Goal: Task Accomplishment & Management: Manage account settings

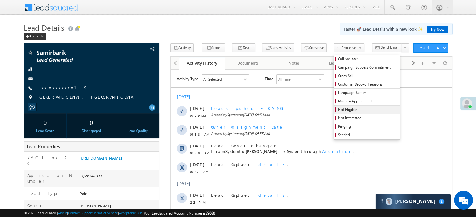
click at [338, 108] on span "Not Eligible" at bounding box center [367, 110] width 59 height 6
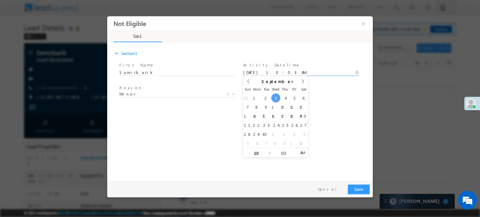
click at [269, 71] on input "09/03/25 10:03 AM" at bounding box center [301, 72] width 116 height 6
type input "09/03/25 11:03 AM"
type input "11"
click at [266, 149] on span at bounding box center [267, 150] width 4 height 5
type input "09/03/25 12:03 PM"
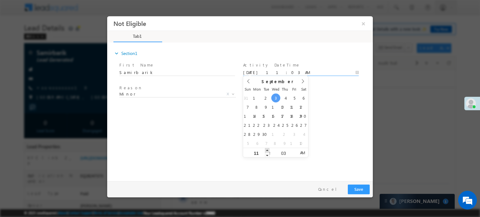
type input "12"
click at [266, 149] on span at bounding box center [267, 150] width 4 height 5
type input "09/03/25 1:03 PM"
type input "01"
click at [266, 149] on span at bounding box center [267, 150] width 4 height 5
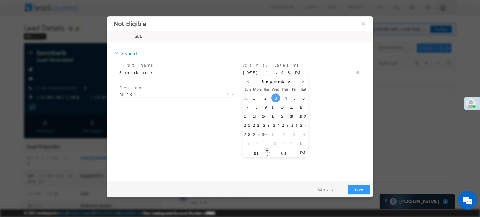
type input "09/03/25 2:03 PM"
type input "02"
click at [266, 149] on span at bounding box center [267, 150] width 4 height 5
type input "09/03/25 3:03 PM"
type input "03"
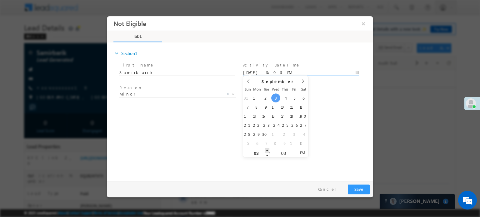
click at [266, 149] on span at bounding box center [267, 150] width 4 height 5
type input "09/03/25 4:03 PM"
type input "04"
click at [266, 149] on span at bounding box center [267, 150] width 4 height 5
type input "09/03/25 5:03 PM"
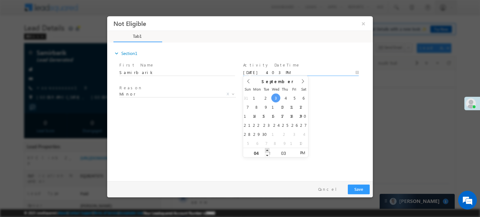
type input "05"
click at [266, 149] on span at bounding box center [267, 150] width 4 height 5
type input "09/03/25 6:03 PM"
type input "06"
click at [266, 149] on span at bounding box center [267, 150] width 4 height 5
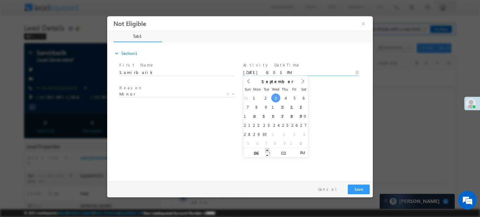
type input "09/03/25 7:03 PM"
type input "07"
click at [266, 149] on span at bounding box center [267, 150] width 4 height 5
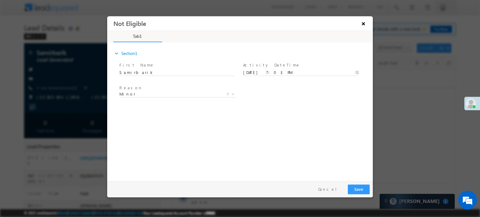
click at [361, 27] on button "×" at bounding box center [363, 24] width 11 height 12
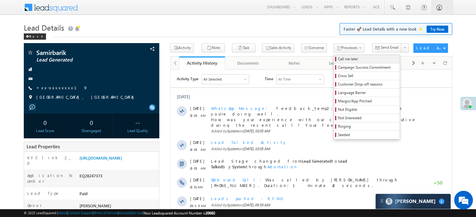
click at [334, 62] on link "Call me later" at bounding box center [367, 59] width 66 height 8
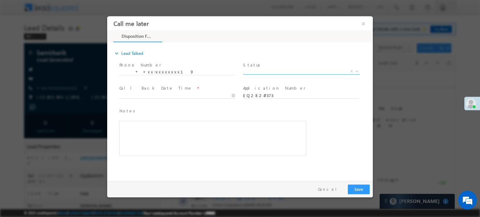
click at [263, 69] on span "X" at bounding box center [301, 71] width 117 height 6
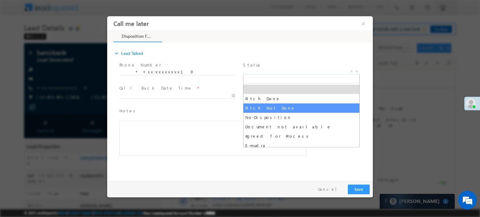
select select "Pitch Not Done"
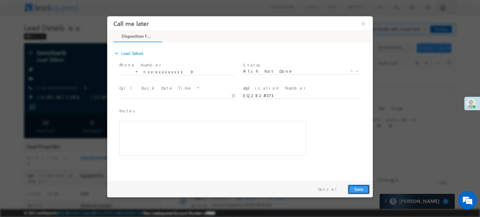
click at [358, 188] on button "Save" at bounding box center [359, 189] width 22 height 10
click at [203, 99] on span "Required" at bounding box center [176, 101] width 115 height 7
click at [204, 96] on input "09/03/25 10:06 AM" at bounding box center [177, 96] width 116 height 6
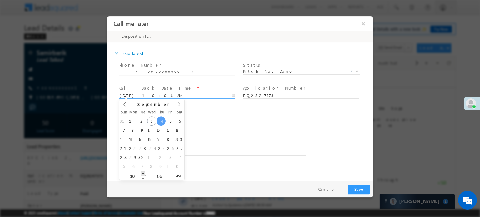
type input "09/04/25 11:06 AM"
type input "11"
click at [142, 172] on span at bounding box center [143, 173] width 4 height 5
type input "09/04/25 12:06 PM"
type input "12"
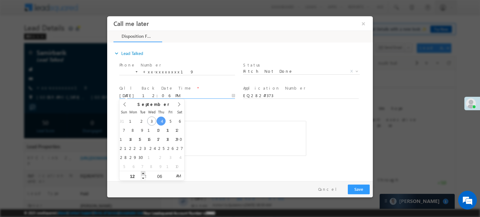
click at [142, 172] on span at bounding box center [143, 173] width 4 height 5
type input "09/04/25 1:06 PM"
type input "01"
click at [142, 172] on span at bounding box center [143, 173] width 4 height 5
type input "09/04/25 2:06 PM"
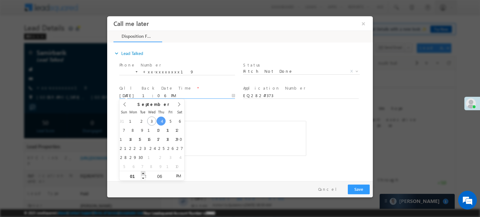
type input "02"
click at [142, 172] on span at bounding box center [143, 173] width 4 height 5
type input "09/04/25 3:06 PM"
type input "03"
click at [142, 172] on span at bounding box center [143, 173] width 4 height 5
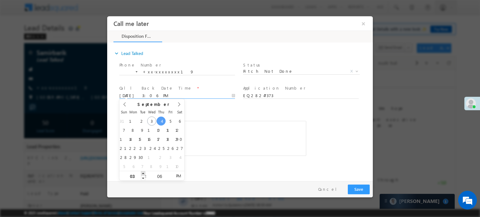
type input "09/04/25 4:06 PM"
type input "04"
click at [142, 172] on span at bounding box center [143, 173] width 4 height 5
type input "09/04/25 5:06 PM"
type input "05"
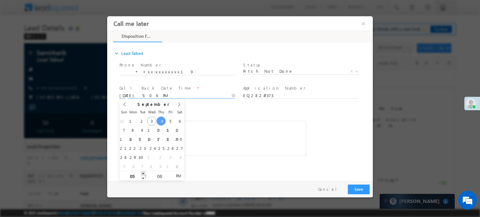
click at [142, 172] on span at bounding box center [143, 173] width 4 height 5
type input "09/04/25 6:06 PM"
type input "06"
click at [142, 172] on span at bounding box center [143, 173] width 4 height 5
type input "09/04/25 7:06 PM"
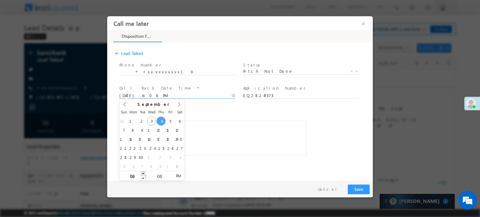
type input "07"
click at [142, 172] on span at bounding box center [143, 173] width 4 height 5
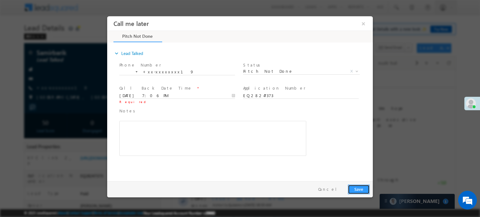
click at [363, 191] on button "Save" at bounding box center [359, 189] width 22 height 10
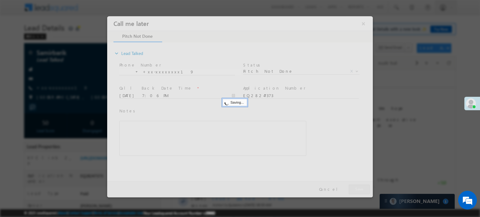
click at [363, 25] on div at bounding box center [240, 106] width 266 height 181
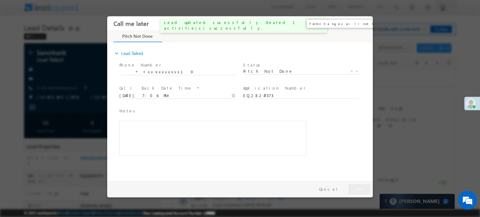
click at [363, 25] on button "×" at bounding box center [363, 24] width 11 height 12
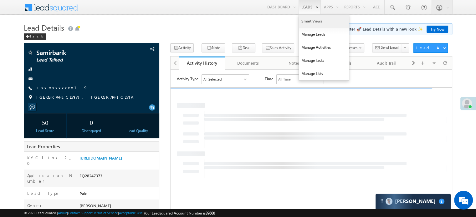
click at [309, 19] on link "Smart Views" at bounding box center [324, 21] width 50 height 13
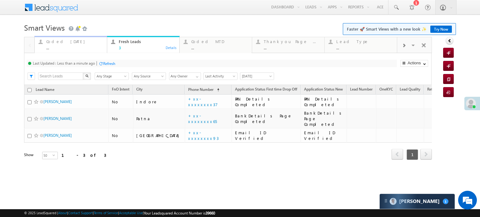
click at [64, 45] on div "Coded Today ..." at bounding box center [74, 44] width 57 height 12
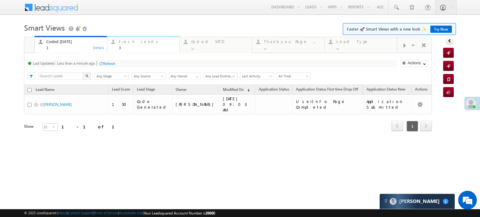
click at [134, 49] on div "3" at bounding box center [147, 47] width 57 height 5
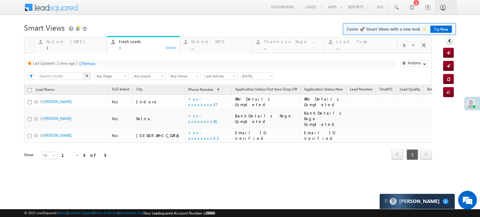
click at [91, 64] on div "Refresh" at bounding box center [89, 63] width 12 height 5
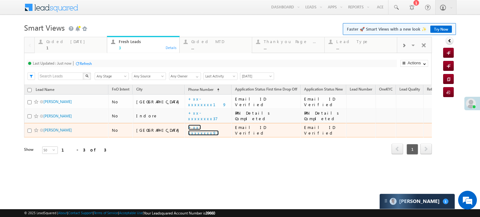
click at [188, 128] on link "+xx-xxxxxxxx93" at bounding box center [203, 130] width 31 height 11
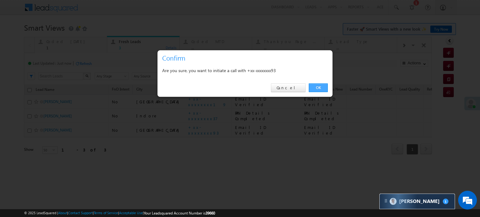
click at [319, 85] on link "OK" at bounding box center [318, 87] width 19 height 9
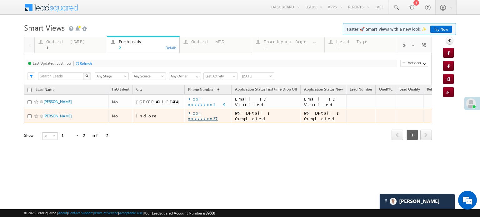
click at [188, 117] on link "+xx-xxxxxxxx37" at bounding box center [203, 115] width 30 height 11
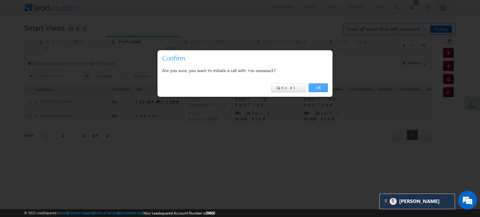
click at [323, 91] on link "OK" at bounding box center [318, 87] width 19 height 9
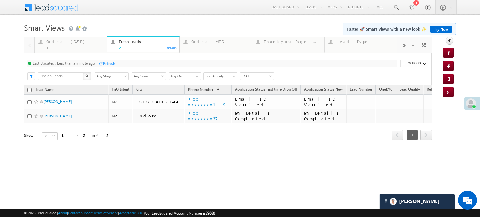
click at [106, 62] on div "Refresh" at bounding box center [109, 63] width 12 height 5
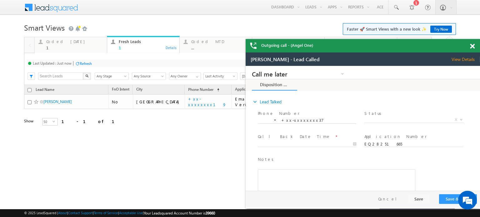
click at [94, 67] on div "Last Updated : Just now Refresh Refreshing..." at bounding box center [212, 64] width 370 height 8
click at [475, 45] on div at bounding box center [476, 45] width 8 height 12
click at [471, 44] on span at bounding box center [472, 46] width 5 height 5
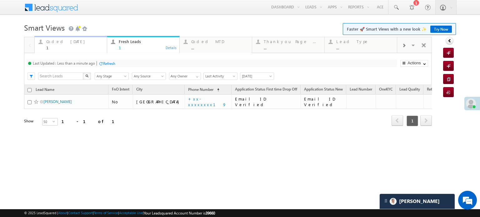
click at [68, 43] on div "Coded Today" at bounding box center [74, 41] width 57 height 5
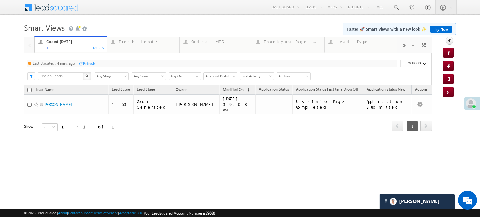
click at [88, 63] on div "Refresh" at bounding box center [89, 63] width 12 height 5
click at [133, 45] on div "Fresh Leads 1" at bounding box center [147, 44] width 57 height 12
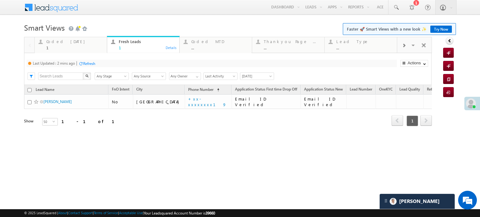
click at [93, 66] on div "Refresh" at bounding box center [89, 63] width 12 height 5
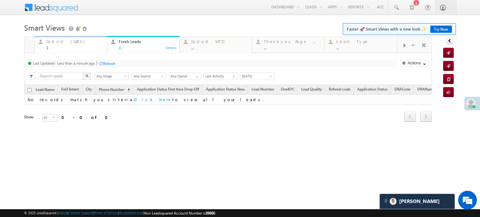
click at [62, 43] on div "Coded Today" at bounding box center [74, 41] width 57 height 5
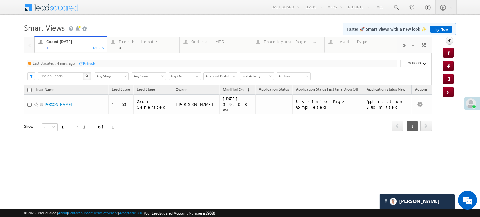
click at [90, 64] on div "Refresh" at bounding box center [89, 63] width 12 height 5
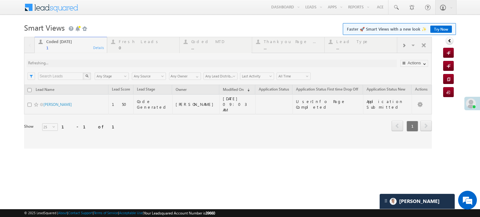
click at [90, 64] on div at bounding box center [228, 93] width 408 height 112
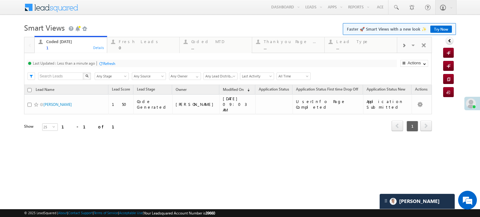
click at [113, 63] on div "Refresh" at bounding box center [109, 63] width 12 height 5
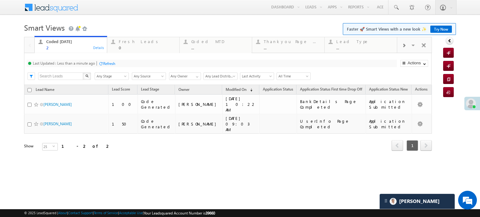
click at [109, 62] on div "Refresh" at bounding box center [109, 63] width 12 height 5
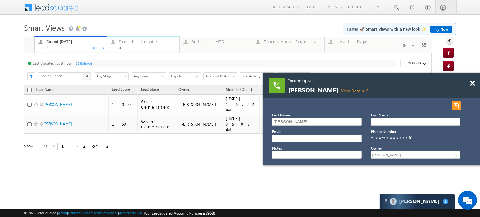
click at [128, 44] on div "Fresh Leads 0" at bounding box center [147, 44] width 57 height 12
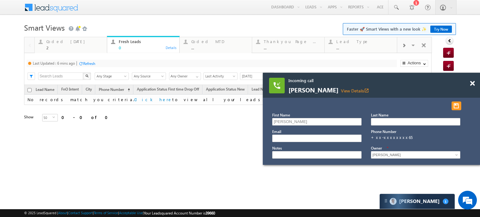
click at [88, 62] on div "Refresh" at bounding box center [89, 63] width 12 height 5
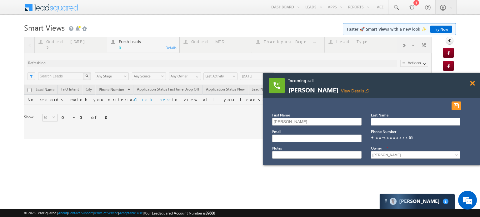
click at [472, 83] on span at bounding box center [472, 83] width 5 height 5
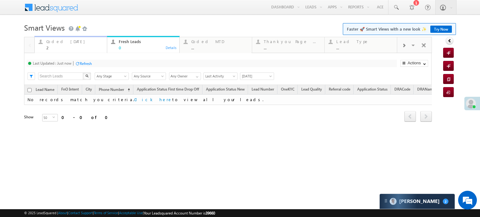
click at [56, 45] on div "Coded Today 2" at bounding box center [74, 44] width 57 height 12
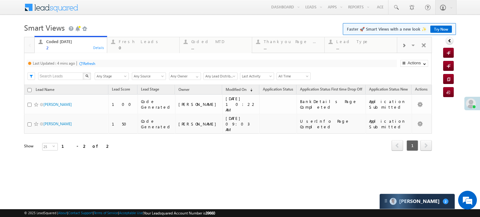
click at [85, 65] on div "Refresh" at bounding box center [89, 63] width 12 height 5
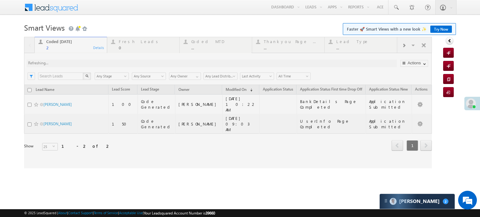
click at [85, 65] on div at bounding box center [228, 103] width 408 height 132
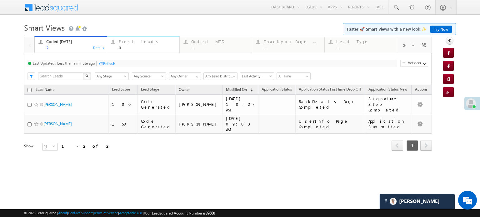
click at [129, 41] on div "Fresh Leads" at bounding box center [147, 41] width 57 height 5
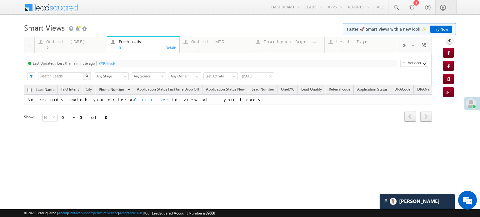
click at [101, 66] on div "Refresh" at bounding box center [106, 63] width 17 height 6
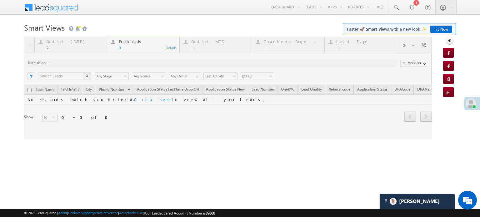
click at [103, 65] on div at bounding box center [228, 88] width 408 height 103
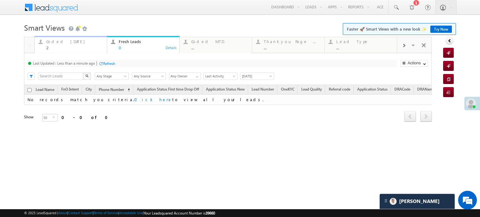
click at [75, 48] on div "2" at bounding box center [74, 47] width 57 height 5
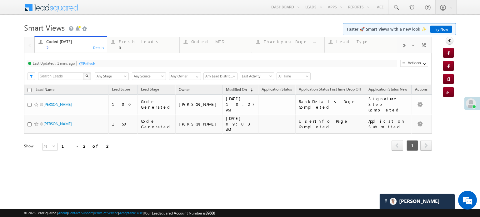
click at [88, 61] on div "Refresh" at bounding box center [89, 63] width 12 height 5
click at [126, 43] on div "Fresh Leads" at bounding box center [147, 41] width 57 height 5
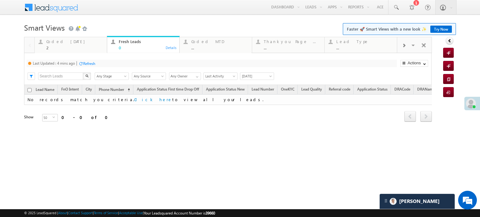
click at [90, 62] on div "Refresh" at bounding box center [89, 63] width 12 height 5
drag, startPoint x: 72, startPoint y: 45, endPoint x: 76, endPoint y: 50, distance: 6.2
click at [72, 45] on div "2" at bounding box center [74, 47] width 57 height 5
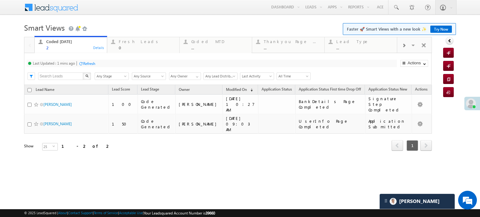
click at [91, 62] on div "Refresh" at bounding box center [89, 63] width 12 height 5
click at [107, 61] on div "Refresh" at bounding box center [109, 63] width 12 height 5
click at [133, 46] on div "0" at bounding box center [147, 47] width 57 height 5
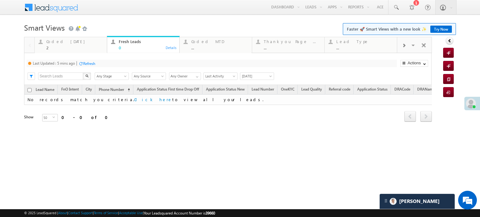
click at [95, 65] on div "Refresh" at bounding box center [89, 63] width 12 height 5
click at [78, 45] on div "Coded Today 2" at bounding box center [74, 44] width 57 height 12
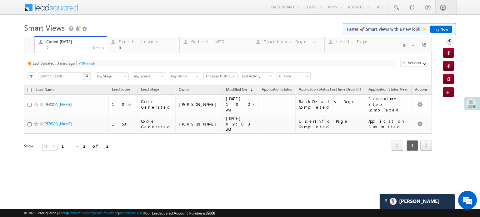
click at [90, 64] on div "Refresh" at bounding box center [89, 63] width 12 height 5
click at [134, 44] on div "Fresh Leads" at bounding box center [147, 41] width 57 height 5
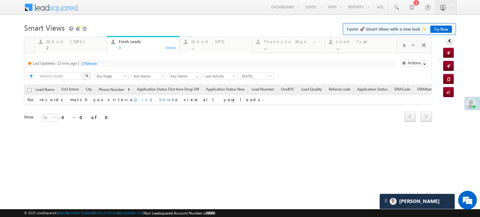
click at [94, 63] on div "Refresh" at bounding box center [91, 63] width 12 height 5
click at [79, 44] on div "Coded Today" at bounding box center [74, 41] width 57 height 5
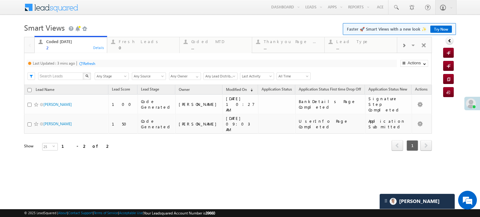
click at [90, 63] on div "Refresh" at bounding box center [89, 63] width 12 height 5
click at [137, 43] on div "Fresh Leads" at bounding box center [147, 41] width 57 height 5
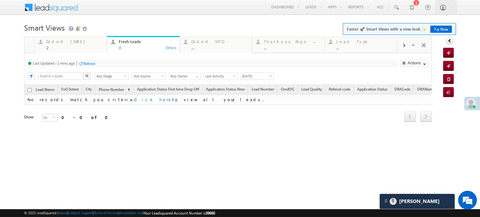
click at [89, 64] on div "Refresh" at bounding box center [89, 63] width 12 height 5
click at [399, 5] on span at bounding box center [396, 7] width 6 height 6
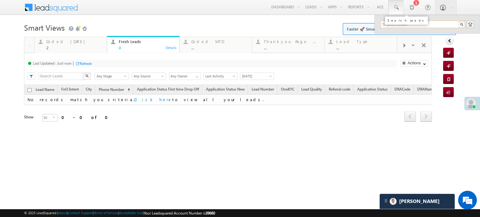
paste input "EQ28208656"
type input "EQ28208656"
click at [403, 36] on div "Sachin" at bounding box center [426, 33] width 84 height 7
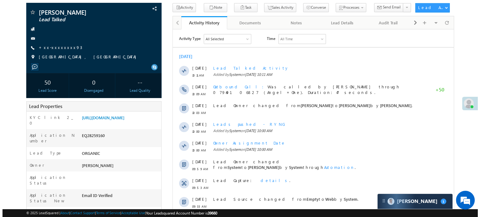
scroll to position [63, 0]
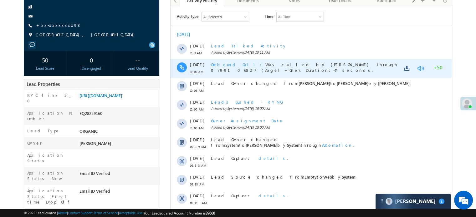
click at [418, 67] on link at bounding box center [420, 68] width 8 height 6
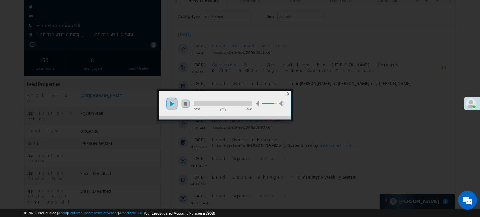
click at [175, 103] on link "play" at bounding box center [172, 104] width 13 height 13
click at [234, 106] on ul "play pause stop mute unmute max volume" at bounding box center [224, 100] width 131 height 19
click at [234, 103] on div at bounding box center [223, 103] width 58 height 5
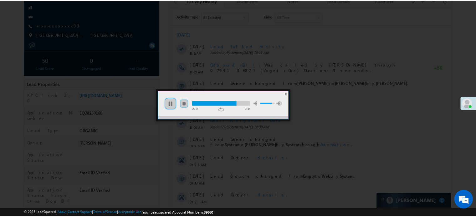
scroll to position [0, 0]
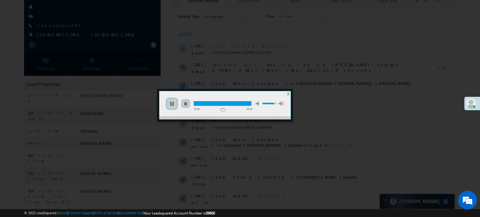
click at [348, 122] on div at bounding box center [240, 108] width 480 height 217
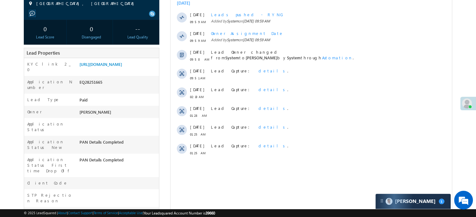
scroll to position [31, 0]
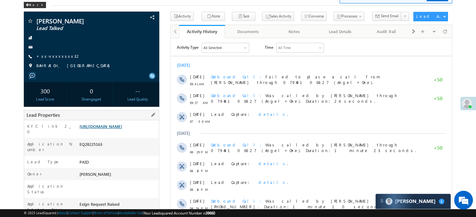
click at [103, 129] on link "https://angelbroking1-pk3em7sa.customui-test.leadsquared.com?leadId=5f7698da-ef…" at bounding box center [100, 126] width 43 height 5
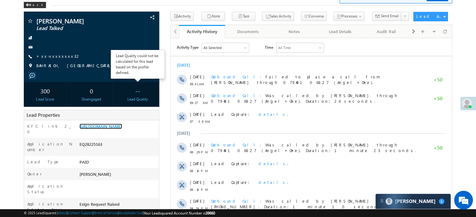
scroll to position [0, 0]
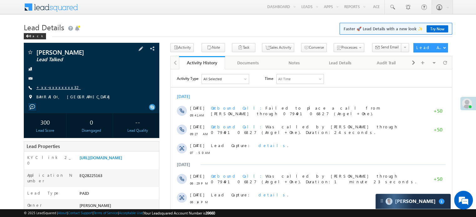
click at [53, 86] on link "+xx-xxxxxxxx32" at bounding box center [58, 87] width 44 height 5
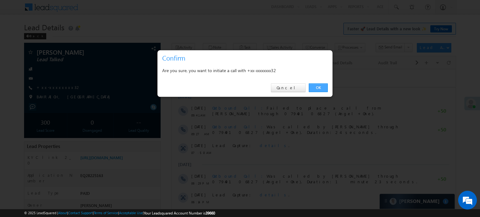
click at [324, 87] on link "OK" at bounding box center [318, 87] width 19 height 9
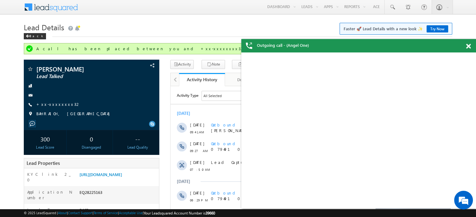
scroll to position [0, 0]
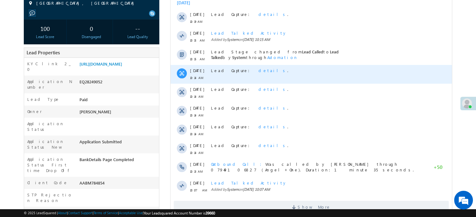
scroll to position [94, 0]
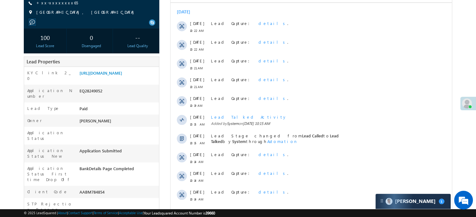
scroll to position [94, 0]
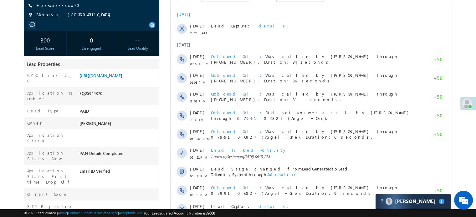
scroll to position [94, 0]
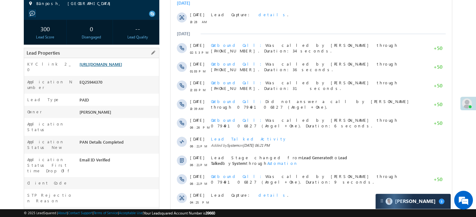
click at [103, 67] on link "[URL][DOMAIN_NAME]" at bounding box center [100, 64] width 43 height 5
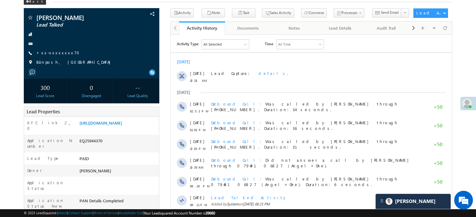
scroll to position [31, 0]
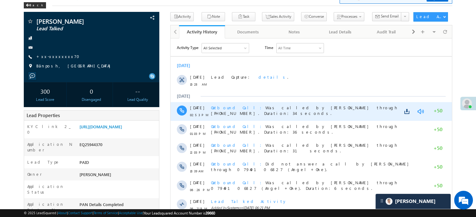
click at [421, 111] on link at bounding box center [420, 111] width 8 height 6
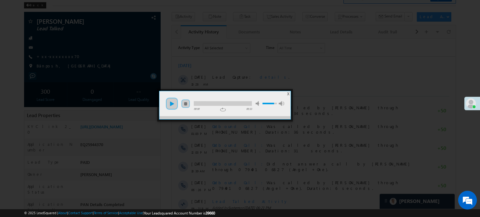
click at [174, 104] on link "play" at bounding box center [172, 104] width 13 height 13
click at [197, 106] on div at bounding box center [223, 103] width 58 height 5
click at [204, 104] on div at bounding box center [223, 103] width 58 height 5
click at [230, 101] on div at bounding box center [223, 103] width 58 height 5
click at [140, 68] on div at bounding box center [240, 108] width 480 height 217
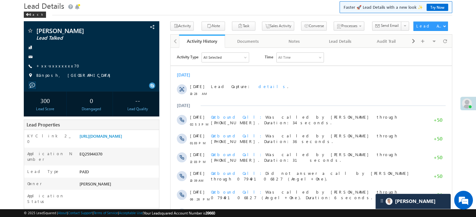
scroll to position [0, 0]
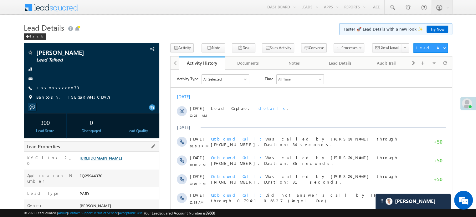
click at [122, 159] on link "https://angelbroking1-pk3em7sa.customui-test.leadsquared.com?leadId=daced47a-62…" at bounding box center [100, 157] width 43 height 5
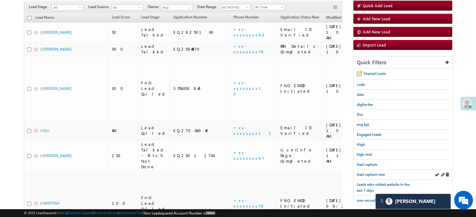
click at [372, 170] on div "lead capture new" at bounding box center [402, 175] width 93 height 10
click at [374, 172] on span "lead capture new" at bounding box center [370, 174] width 28 height 5
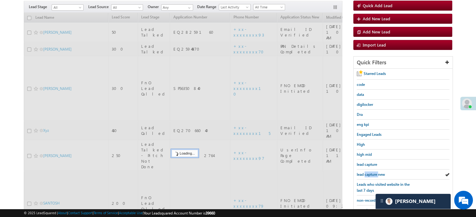
click at [374, 172] on span "lead capture new" at bounding box center [370, 174] width 28 height 5
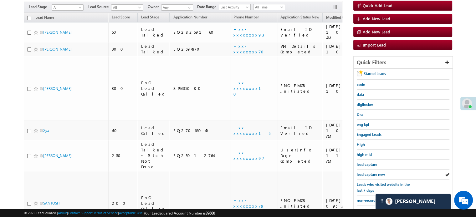
click at [374, 172] on span "lead capture new" at bounding box center [370, 174] width 28 height 5
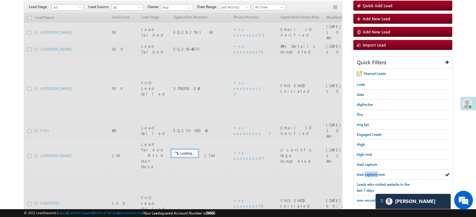
click at [374, 172] on span "lead capture new" at bounding box center [370, 174] width 28 height 5
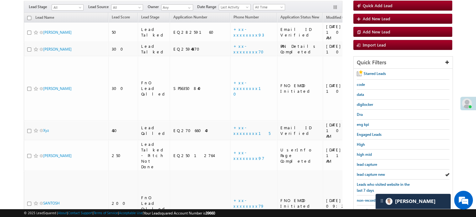
click at [374, 172] on span "lead capture new" at bounding box center [370, 174] width 28 height 5
click at [359, 172] on span "lead capture new" at bounding box center [370, 174] width 28 height 5
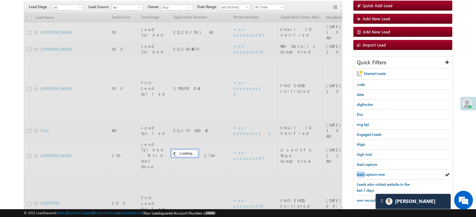
click at [359, 172] on span "lead capture new" at bounding box center [370, 174] width 28 height 5
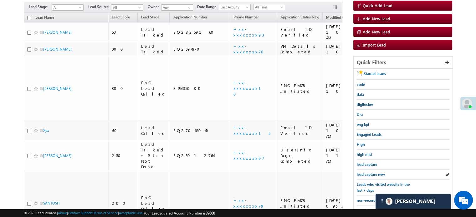
click at [359, 172] on span "lead capture new" at bounding box center [370, 174] width 28 height 5
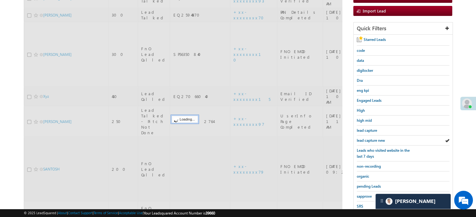
scroll to position [151, 0]
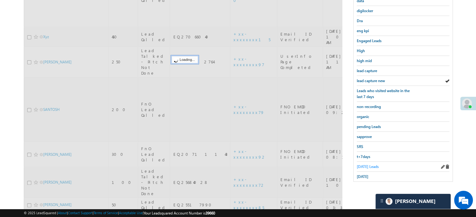
click at [367, 166] on span "Today's Leads" at bounding box center [367, 166] width 22 height 5
click at [367, 164] on span "Today's Leads" at bounding box center [367, 166] width 22 height 5
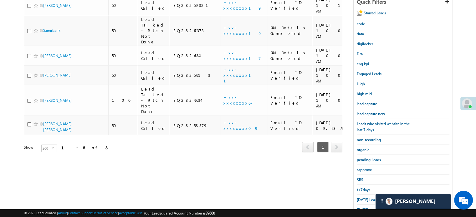
scroll to position [57, 0]
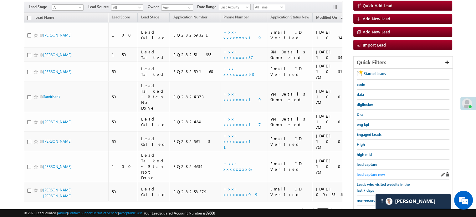
click at [374, 172] on span "lead capture new" at bounding box center [370, 174] width 28 height 5
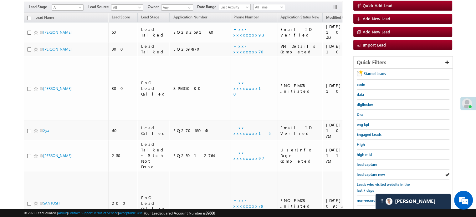
click at [374, 172] on span "lead capture new" at bounding box center [370, 174] width 28 height 5
click at [371, 172] on span "lead capture new" at bounding box center [370, 174] width 28 height 5
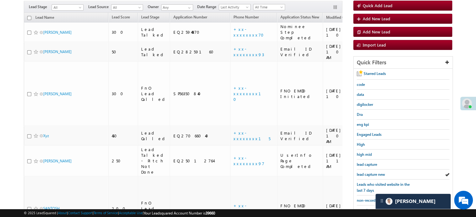
click at [371, 172] on span "lead capture new" at bounding box center [370, 174] width 28 height 5
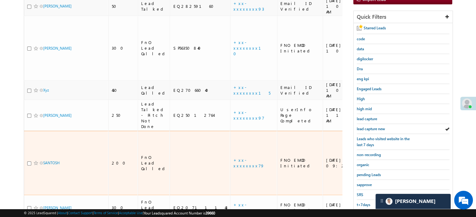
scroll to position [151, 0]
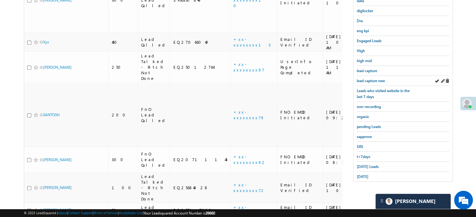
click at [379, 82] on div "lead capture new" at bounding box center [402, 81] width 93 height 10
click at [379, 79] on span "lead capture new" at bounding box center [370, 80] width 28 height 5
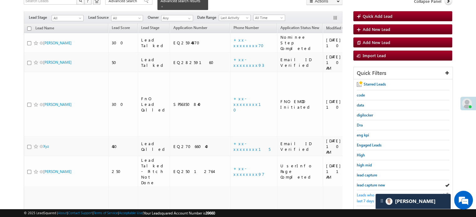
scroll to position [57, 0]
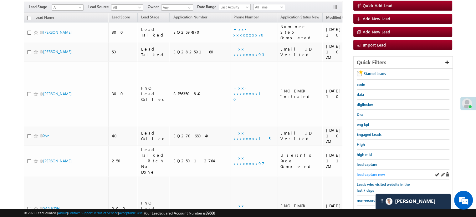
click at [373, 172] on span "lead capture new" at bounding box center [370, 174] width 28 height 5
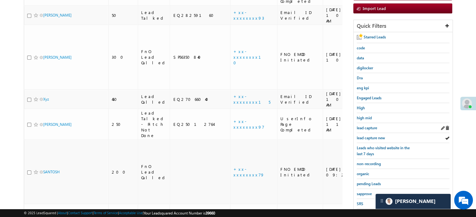
scroll to position [94, 0]
click at [372, 135] on span "lead capture new" at bounding box center [370, 137] width 28 height 5
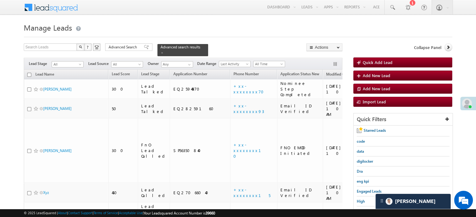
scroll to position [151, 0]
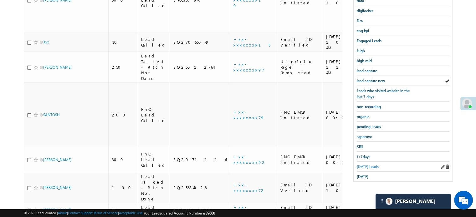
click at [371, 164] on span "Today's Leads" at bounding box center [367, 166] width 22 height 5
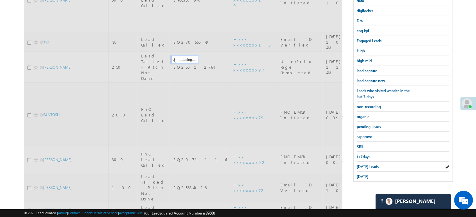
click at [371, 164] on span "Today's Leads" at bounding box center [367, 166] width 22 height 5
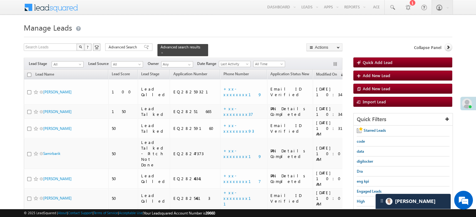
scroll to position [94, 0]
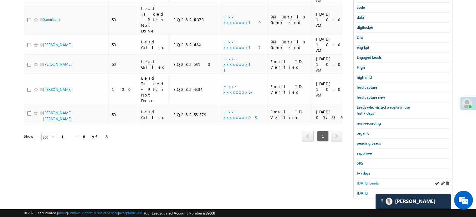
click at [362, 181] on span "Today's Leads" at bounding box center [367, 183] width 22 height 5
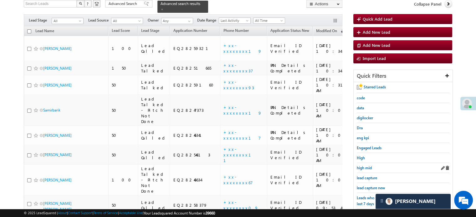
scroll to position [134, 0]
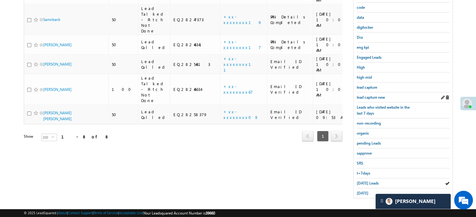
click at [375, 99] on div "lead capture new" at bounding box center [402, 98] width 93 height 10
click at [372, 96] on span "lead capture new" at bounding box center [370, 97] width 28 height 5
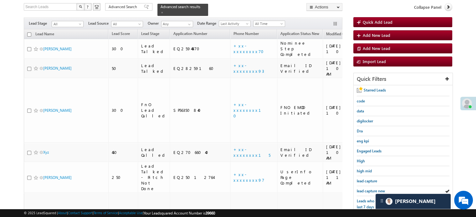
scroll to position [72, 0]
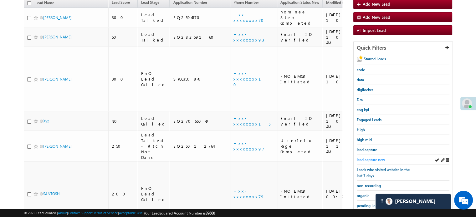
click at [369, 158] on span "lead capture new" at bounding box center [370, 160] width 28 height 5
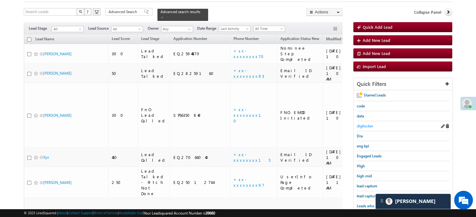
scroll to position [63, 0]
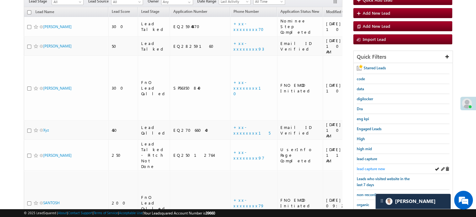
drag, startPoint x: 370, startPoint y: 164, endPoint x: 370, endPoint y: 167, distance: 3.8
click at [370, 164] on div "lead capture new" at bounding box center [402, 169] width 93 height 10
click at [370, 167] on span "lead capture new" at bounding box center [370, 169] width 28 height 5
click at [369, 167] on span "lead capture new" at bounding box center [370, 169] width 28 height 5
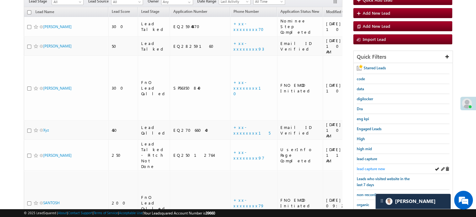
click at [369, 167] on span "lead capture new" at bounding box center [370, 169] width 28 height 5
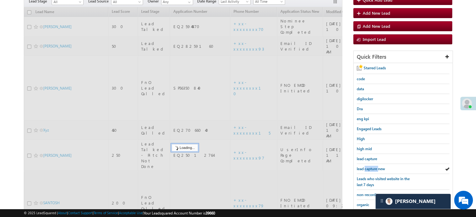
click at [369, 167] on span "lead capture new" at bounding box center [370, 169] width 28 height 5
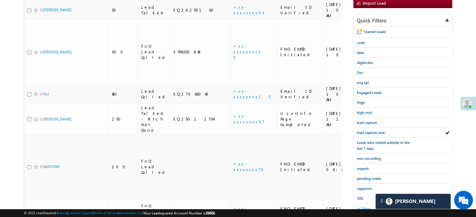
scroll to position [125, 0]
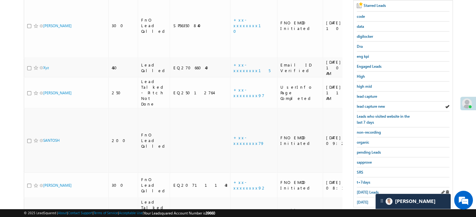
click at [364, 188] on div "Today's Leads" at bounding box center [402, 193] width 93 height 10
click at [364, 190] on span "Today's Leads" at bounding box center [367, 192] width 22 height 5
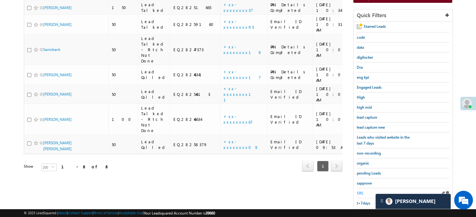
scroll to position [134, 0]
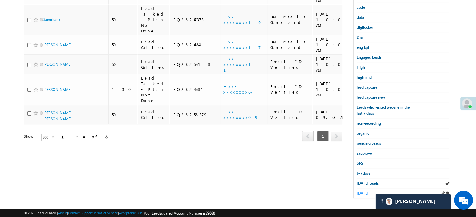
click at [360, 191] on span "yesterday" at bounding box center [362, 193] width 12 height 5
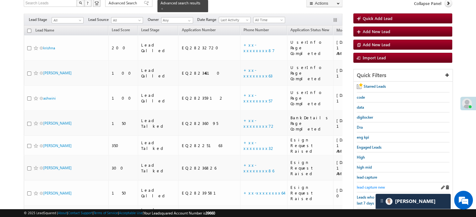
scroll to position [94, 0]
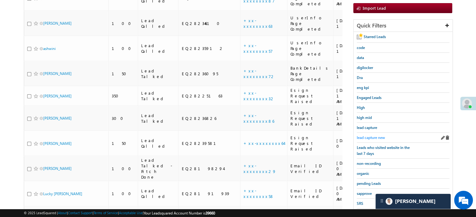
click at [365, 136] on span "lead capture new" at bounding box center [370, 137] width 28 height 5
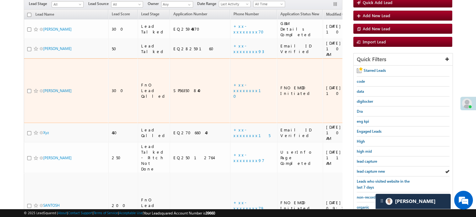
scroll to position [63, 0]
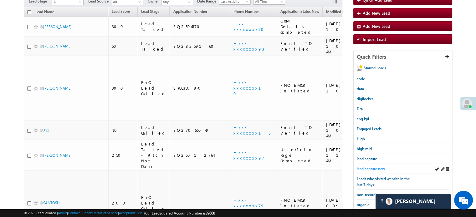
click at [368, 169] on span "lead capture new" at bounding box center [370, 169] width 28 height 5
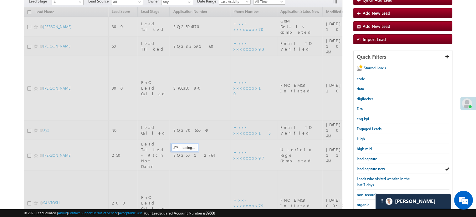
click at [368, 169] on span "lead capture new" at bounding box center [370, 169] width 28 height 5
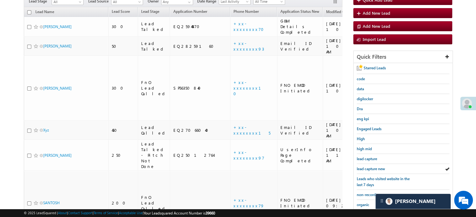
click at [368, 169] on span "lead capture new" at bounding box center [370, 169] width 28 height 5
click at [366, 167] on span "lead capture new" at bounding box center [370, 169] width 28 height 5
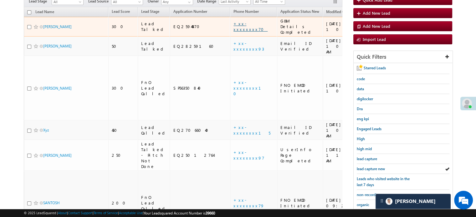
click at [233, 21] on link "+xx-xxxxxxxx70" at bounding box center [250, 26] width 34 height 11
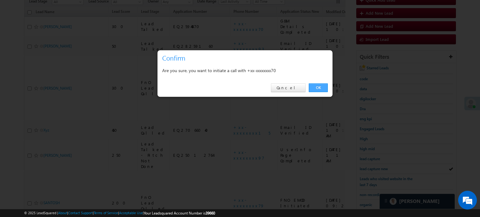
click at [313, 84] on link "OK" at bounding box center [318, 87] width 19 height 9
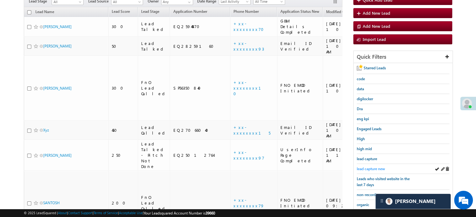
click at [376, 167] on span "lead capture new" at bounding box center [370, 169] width 28 height 5
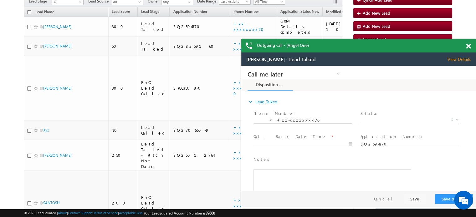
scroll to position [0, 0]
click at [469, 48] on span at bounding box center [468, 46] width 5 height 5
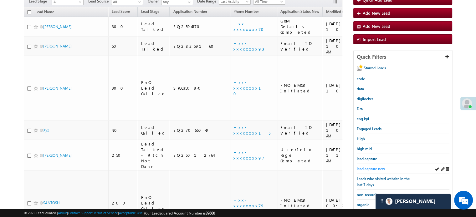
click at [366, 167] on span "lead capture new" at bounding box center [370, 169] width 28 height 5
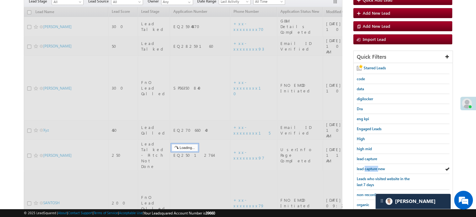
click at [366, 167] on span "lead capture new" at bounding box center [370, 169] width 28 height 5
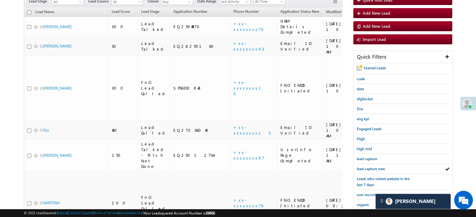
click at [366, 167] on span "lead capture new" at bounding box center [370, 169] width 28 height 5
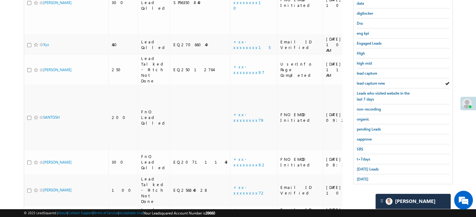
scroll to position [151, 0]
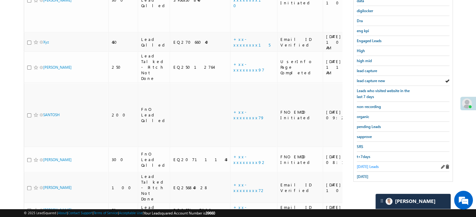
click at [366, 166] on span "Today's Leads" at bounding box center [367, 166] width 22 height 5
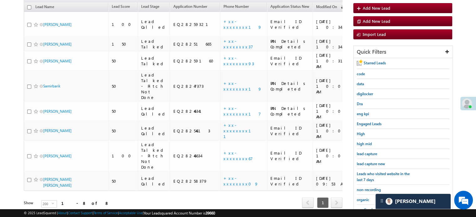
scroll to position [57, 0]
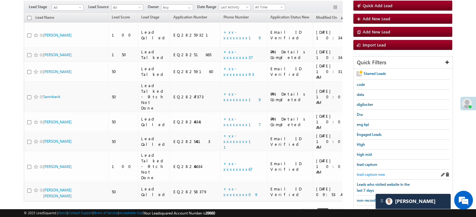
click at [372, 173] on span "lead capture new" at bounding box center [370, 174] width 28 height 5
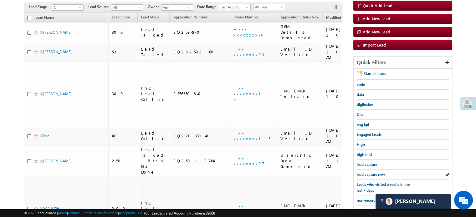
click at [372, 173] on span "lead capture new" at bounding box center [370, 174] width 28 height 5
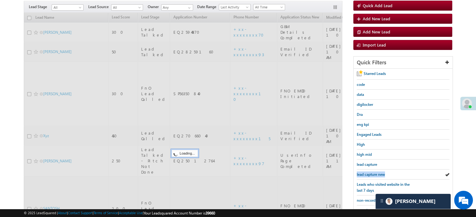
click at [372, 173] on span "lead capture new" at bounding box center [370, 174] width 28 height 5
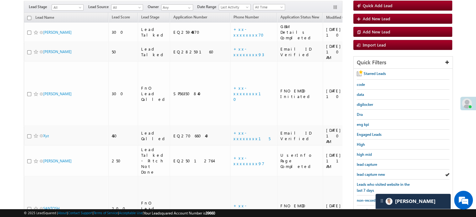
click at [372, 173] on span "lead capture new" at bounding box center [370, 174] width 28 height 5
click at [374, 170] on div "lead capture new" at bounding box center [402, 175] width 93 height 10
click at [378, 172] on span "lead capture new" at bounding box center [370, 174] width 28 height 5
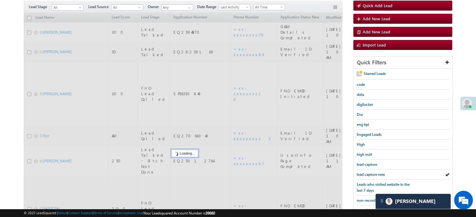
click at [378, 172] on span "lead capture new" at bounding box center [370, 174] width 28 height 5
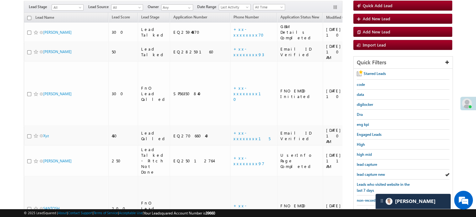
click at [378, 172] on span "lead capture new" at bounding box center [370, 174] width 28 height 5
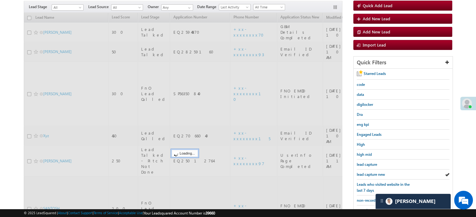
click at [378, 172] on span "lead capture new" at bounding box center [370, 174] width 28 height 5
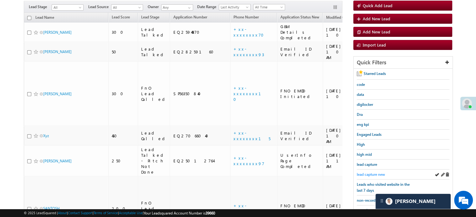
click at [375, 172] on span "lead capture new" at bounding box center [370, 174] width 28 height 5
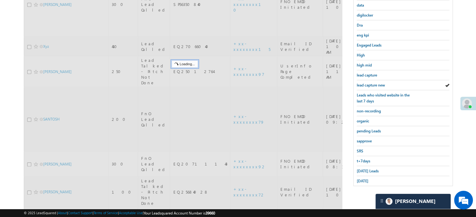
scroll to position [151, 0]
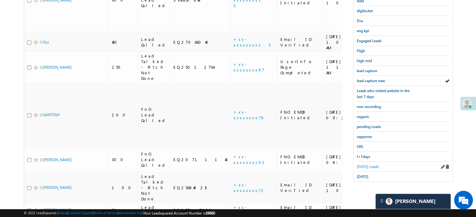
click at [359, 167] on link "Today's Leads" at bounding box center [367, 167] width 22 height 6
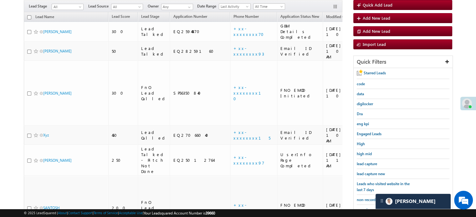
scroll to position [57, 0]
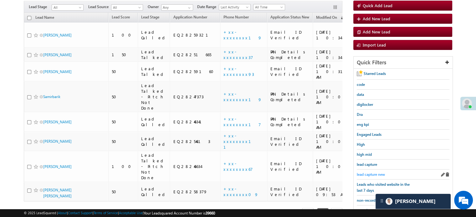
click at [368, 172] on span "lead capture new" at bounding box center [370, 174] width 28 height 5
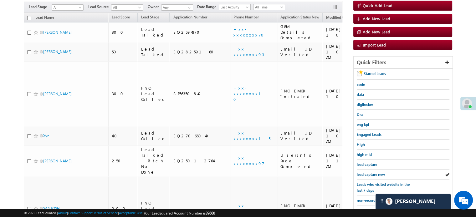
click at [368, 172] on span "lead capture new" at bounding box center [370, 174] width 28 height 5
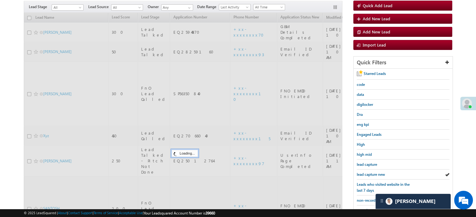
click at [368, 172] on span "lead capture new" at bounding box center [370, 174] width 28 height 5
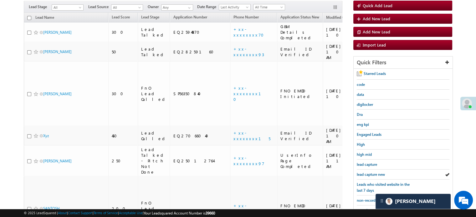
click at [368, 172] on span "lead capture new" at bounding box center [370, 174] width 28 height 5
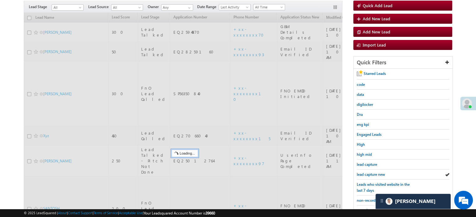
click at [368, 172] on span "lead capture new" at bounding box center [370, 174] width 28 height 5
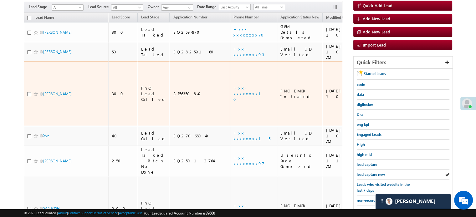
click at [230, 74] on td "+xx-xxxxxxxx10" at bounding box center [253, 94] width 47 height 65
click at [233, 85] on link "+xx-xxxxxxxx10" at bounding box center [250, 93] width 35 height 17
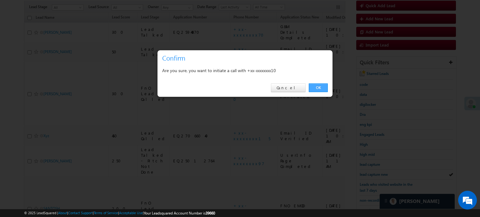
click at [326, 88] on link "OK" at bounding box center [318, 87] width 19 height 9
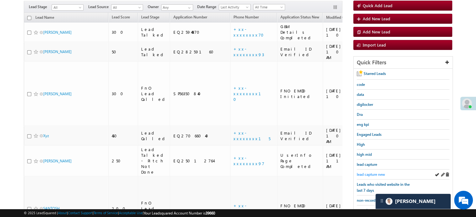
click at [370, 174] on span "lead capture new" at bounding box center [370, 174] width 28 height 5
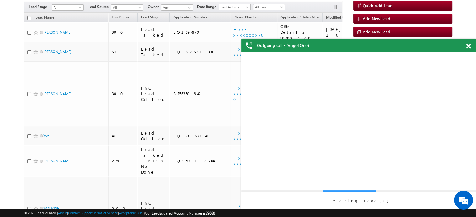
scroll to position [0, 0]
click at [468, 49] on span at bounding box center [468, 46] width 5 height 5
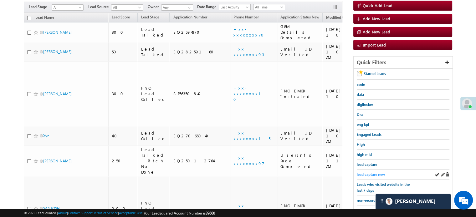
click at [374, 172] on span "lead capture new" at bounding box center [370, 174] width 28 height 5
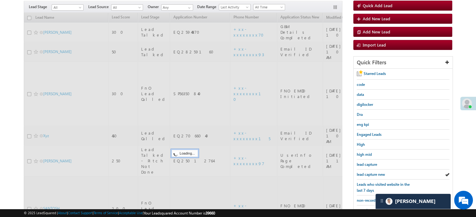
click at [374, 172] on span "lead capture new" at bounding box center [370, 174] width 28 height 5
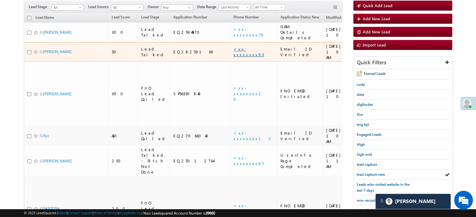
click at [233, 46] on link "+xx-xxxxxxxx93" at bounding box center [248, 51] width 31 height 11
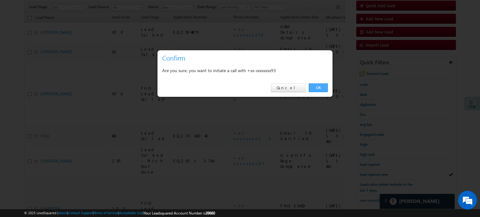
click at [322, 88] on link "OK" at bounding box center [318, 87] width 19 height 9
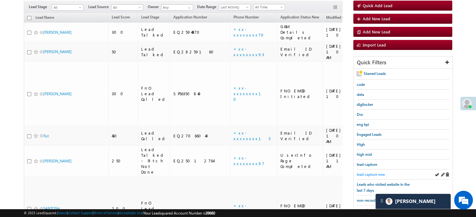
click at [375, 172] on span "lead capture new" at bounding box center [370, 174] width 28 height 5
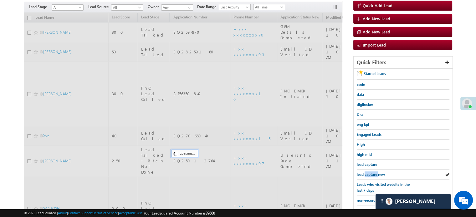
click at [375, 172] on span "lead capture new" at bounding box center [370, 174] width 28 height 5
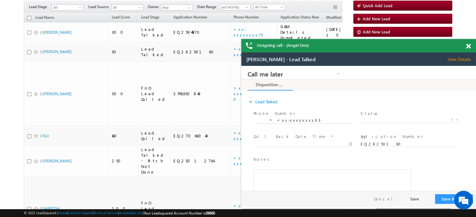
click at [467, 48] on span at bounding box center [468, 46] width 5 height 5
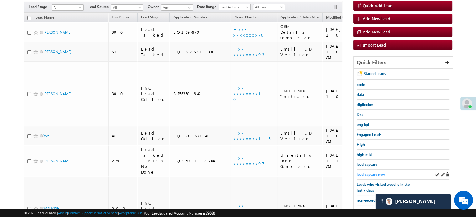
click at [369, 172] on span "lead capture new" at bounding box center [370, 174] width 28 height 5
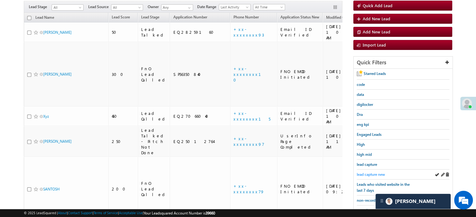
click at [379, 172] on span "lead capture new" at bounding box center [370, 174] width 28 height 5
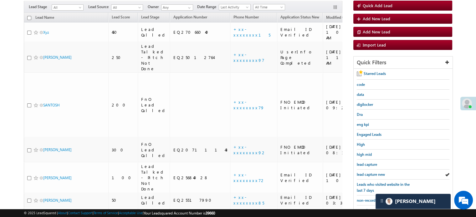
click at [379, 172] on span "lead capture new" at bounding box center [370, 174] width 28 height 5
click at [375, 170] on div "lead capture new" at bounding box center [402, 175] width 93 height 10
click at [371, 174] on span "lead capture new" at bounding box center [370, 174] width 28 height 5
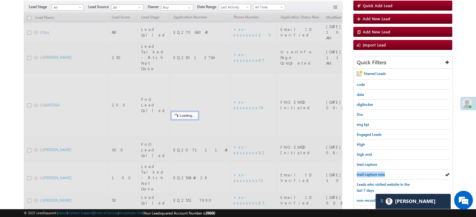
click at [371, 174] on span "lead capture new" at bounding box center [370, 174] width 28 height 5
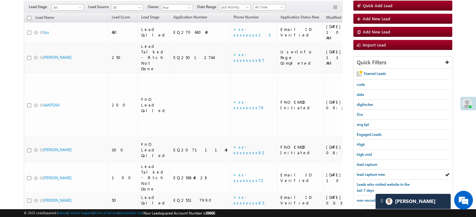
click at [371, 174] on span "lead capture new" at bounding box center [370, 174] width 28 height 5
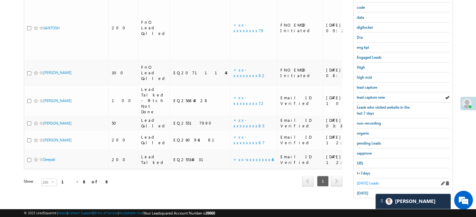
click at [365, 181] on span "Today's Leads" at bounding box center [367, 183] width 22 height 5
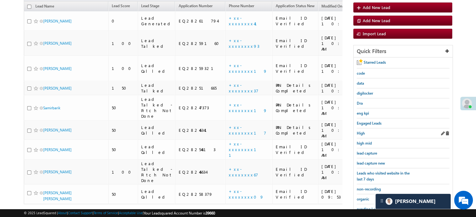
scroll to position [79, 0]
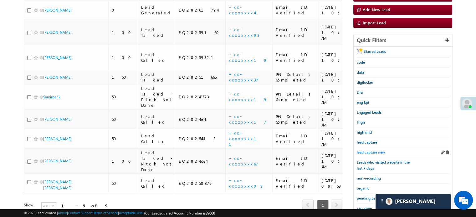
click at [368, 151] on span "lead capture new" at bounding box center [370, 152] width 28 height 5
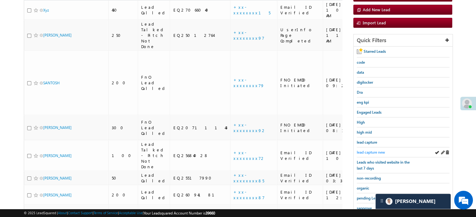
click at [365, 150] on span "lead capture new" at bounding box center [370, 152] width 28 height 5
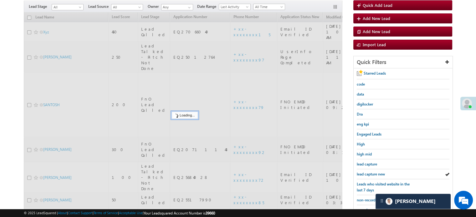
scroll to position [17, 0]
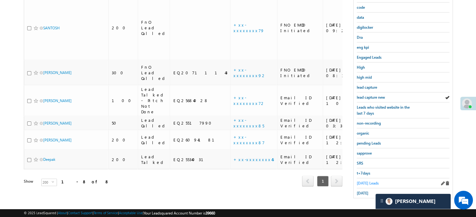
click at [366, 181] on span "Today's Leads" at bounding box center [367, 183] width 22 height 5
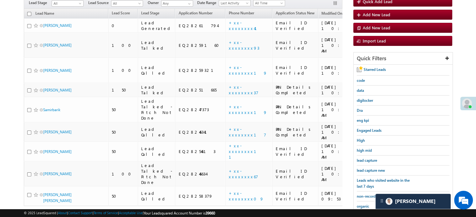
scroll to position [72, 0]
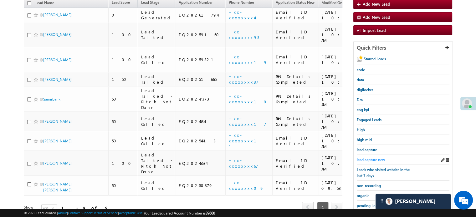
click at [374, 160] on span "lead capture new" at bounding box center [370, 160] width 28 height 5
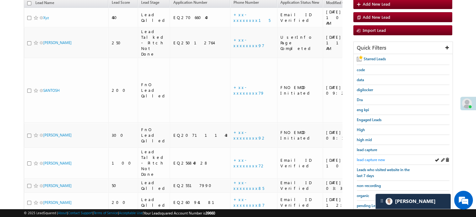
click at [371, 159] on span "lead capture new" at bounding box center [370, 160] width 28 height 5
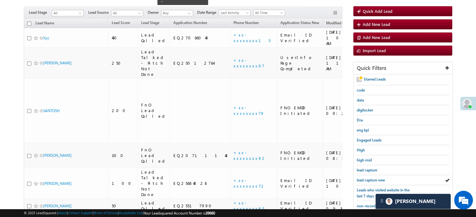
scroll to position [40, 0]
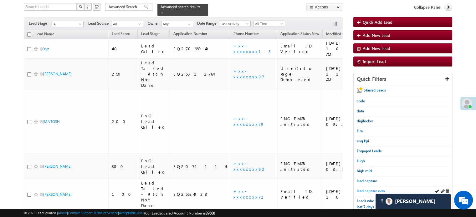
click at [363, 188] on link "lead capture new" at bounding box center [370, 191] width 28 height 6
click at [365, 189] on span "lead capture new" at bounding box center [370, 191] width 28 height 5
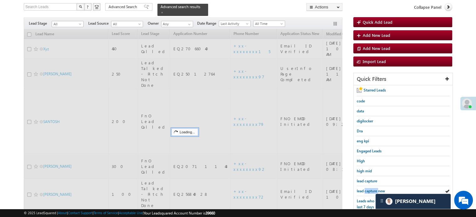
click at [365, 189] on span "lead capture new" at bounding box center [370, 191] width 28 height 5
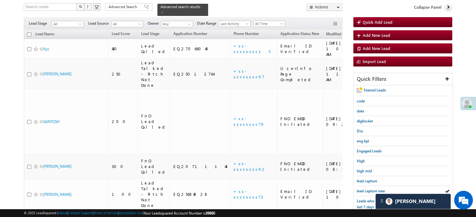
click at [365, 189] on span "lead capture new" at bounding box center [370, 191] width 28 height 5
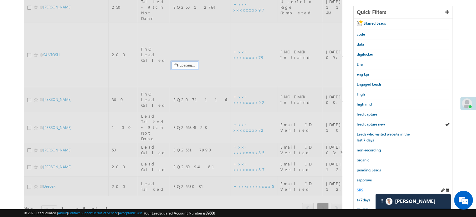
scroll to position [134, 0]
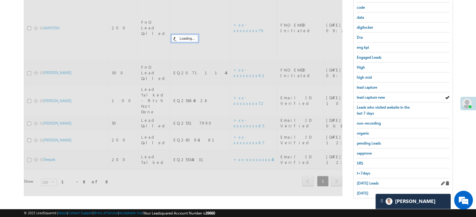
click at [364, 179] on div "Today's Leads" at bounding box center [402, 184] width 93 height 10
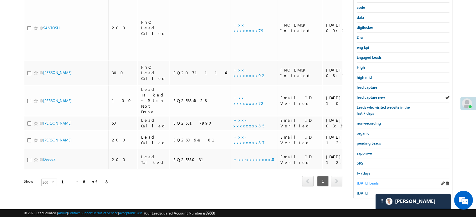
click at [362, 181] on span "Today's Leads" at bounding box center [367, 183] width 22 height 5
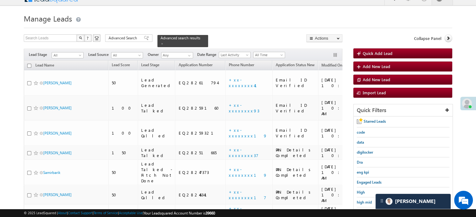
scroll to position [72, 0]
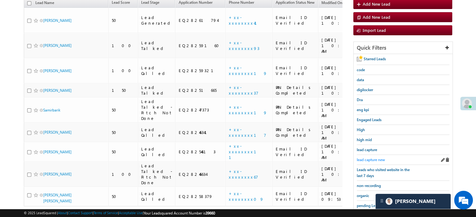
click at [373, 158] on span "lead capture new" at bounding box center [370, 160] width 28 height 5
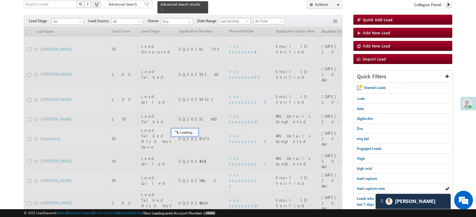
scroll to position [9, 0]
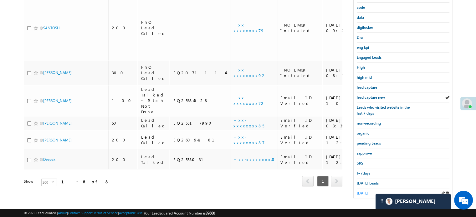
click at [366, 191] on span "yesterday" at bounding box center [362, 193] width 12 height 5
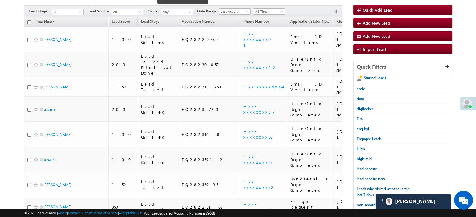
scroll to position [50, 0]
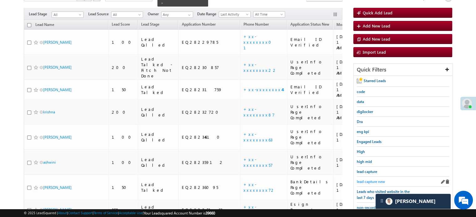
click at [363, 181] on span "lead capture new" at bounding box center [370, 181] width 28 height 5
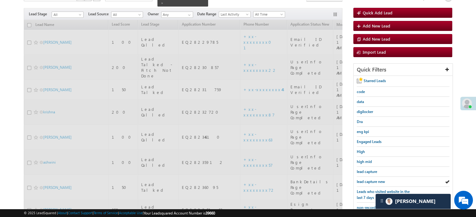
click at [363, 181] on span "lead capture new" at bounding box center [370, 181] width 28 height 5
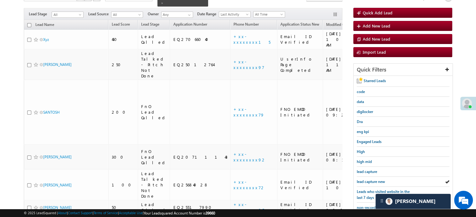
click at [363, 181] on span "lead capture new" at bounding box center [370, 181] width 28 height 5
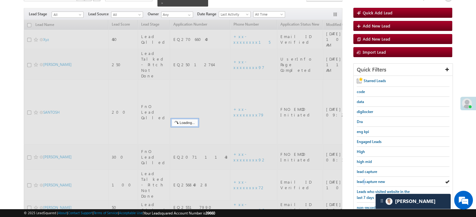
click at [363, 181] on span "lead capture new" at bounding box center [370, 181] width 28 height 5
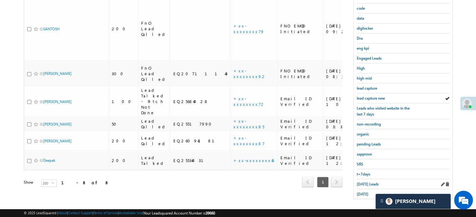
scroll to position [134, 0]
click at [365, 179] on div "Today's Leads" at bounding box center [402, 184] width 93 height 10
click at [367, 181] on span "Today's Leads" at bounding box center [367, 183] width 22 height 5
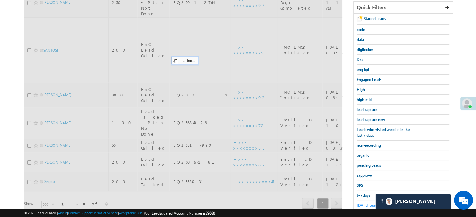
scroll to position [72, 0]
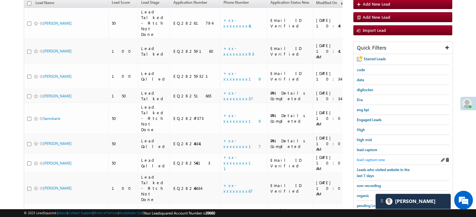
click at [371, 159] on span "lead capture new" at bounding box center [370, 160] width 28 height 5
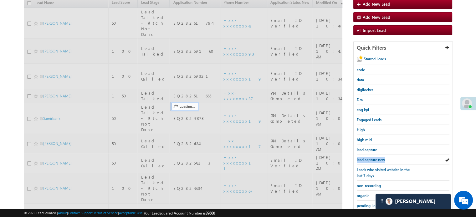
click at [371, 159] on span "lead capture new" at bounding box center [370, 160] width 28 height 5
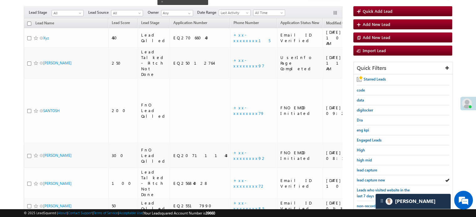
scroll to position [40, 0]
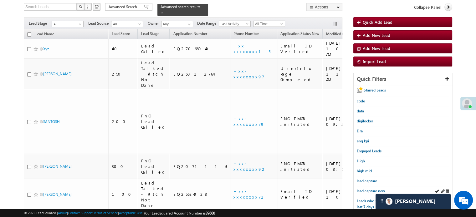
click at [366, 193] on div "lead capture new" at bounding box center [402, 191] width 93 height 10
click at [369, 186] on div "lead capture new" at bounding box center [402, 191] width 93 height 10
click at [370, 189] on span "lead capture new" at bounding box center [370, 191] width 28 height 5
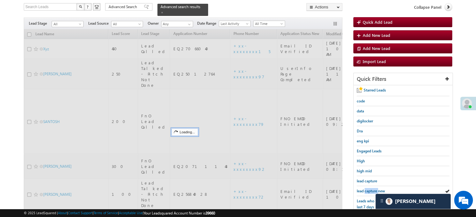
click at [370, 189] on span "lead capture new" at bounding box center [370, 191] width 28 height 5
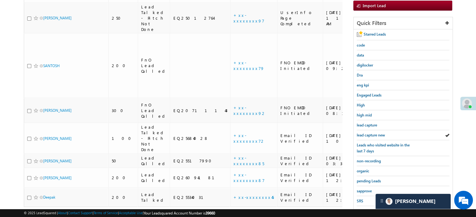
scroll to position [134, 0]
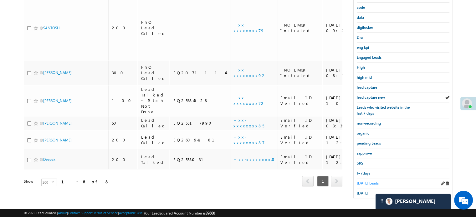
click at [365, 181] on span "Today's Leads" at bounding box center [367, 183] width 22 height 5
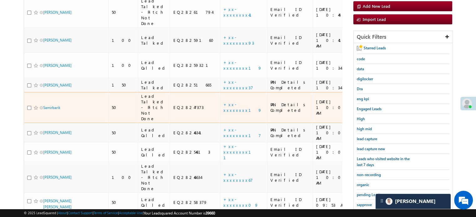
scroll to position [72, 0]
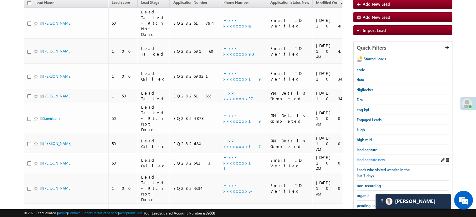
click at [370, 158] on span "lead capture new" at bounding box center [370, 160] width 28 height 5
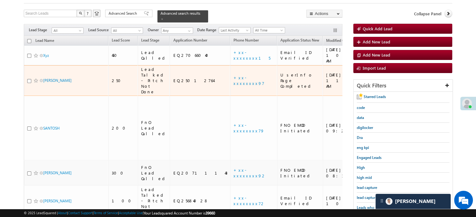
scroll to position [94, 0]
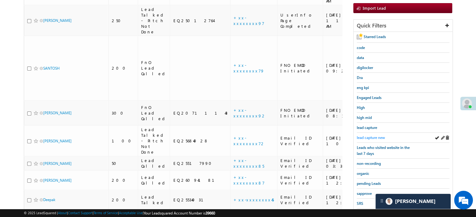
click at [361, 138] on span "lead capture new" at bounding box center [370, 137] width 28 height 5
click at [362, 135] on span "lead capture new" at bounding box center [370, 137] width 28 height 5
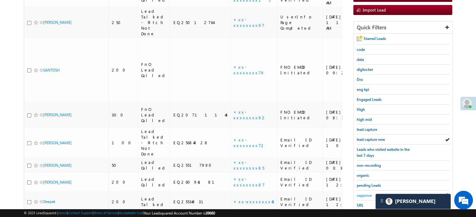
scroll to position [125, 0]
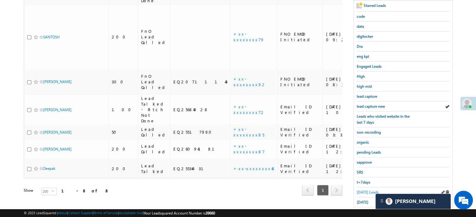
click at [365, 190] on span "Today's Leads" at bounding box center [367, 192] width 22 height 5
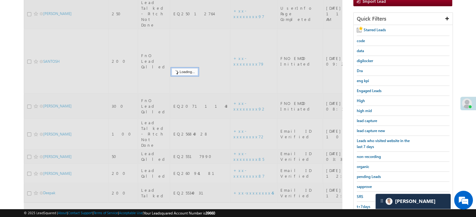
scroll to position [63, 0]
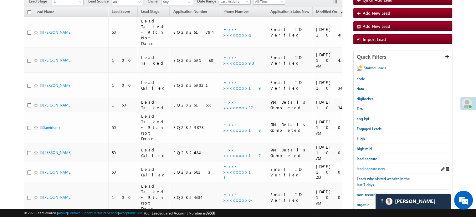
click at [369, 167] on span "lead capture new" at bounding box center [370, 169] width 28 height 5
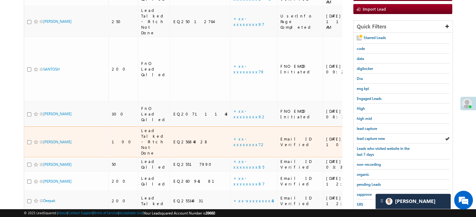
scroll to position [94, 0]
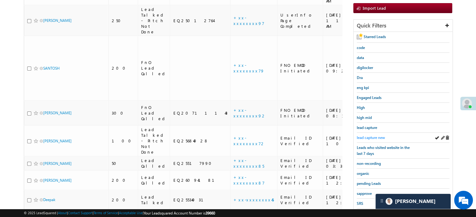
click at [361, 136] on span "lead capture new" at bounding box center [370, 137] width 28 height 5
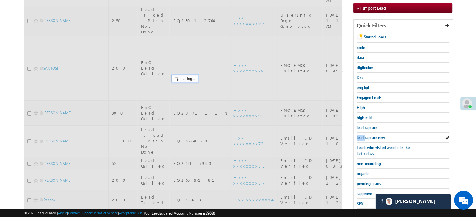
click at [361, 136] on span "lead capture new" at bounding box center [370, 137] width 28 height 5
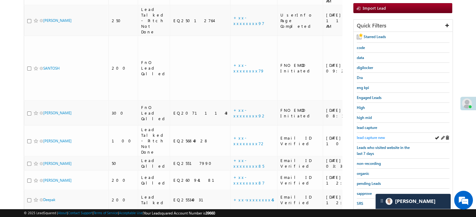
click at [361, 136] on span "lead capture new" at bounding box center [370, 137] width 28 height 5
click at [359, 136] on span "lead capture new" at bounding box center [370, 137] width 28 height 5
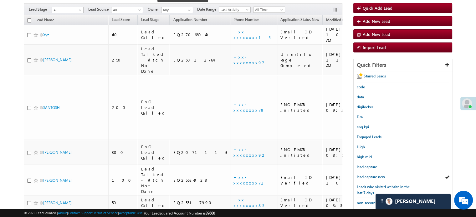
scroll to position [134, 0]
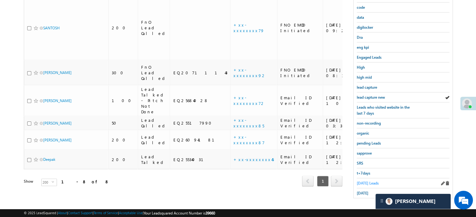
click at [366, 182] on span "Today's Leads" at bounding box center [367, 183] width 22 height 5
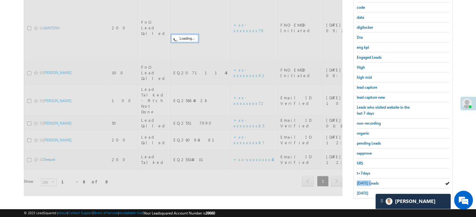
click at [366, 182] on span "Today's Leads" at bounding box center [367, 183] width 22 height 5
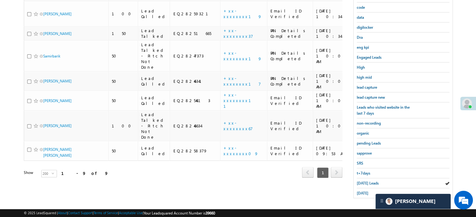
scroll to position [103, 0]
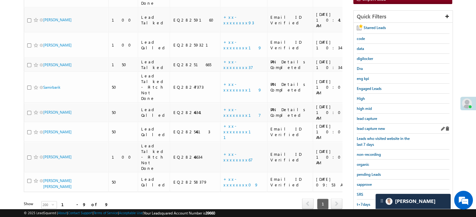
click at [376, 124] on div "lead capture new" at bounding box center [402, 129] width 93 height 10
click at [378, 126] on span "lead capture new" at bounding box center [370, 128] width 28 height 5
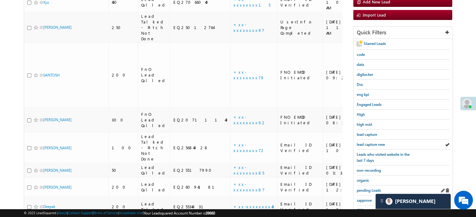
scroll to position [134, 0]
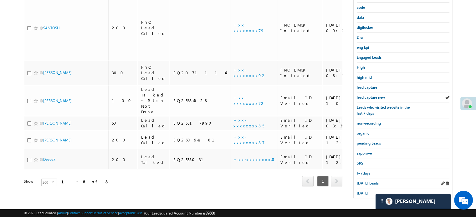
click at [361, 179] on div "Today's Leads" at bounding box center [402, 184] width 93 height 10
click at [364, 181] on span "Today's Leads" at bounding box center [367, 183] width 22 height 5
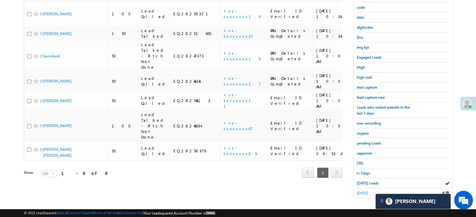
click at [368, 191] on span "yesterday" at bounding box center [362, 193] width 12 height 5
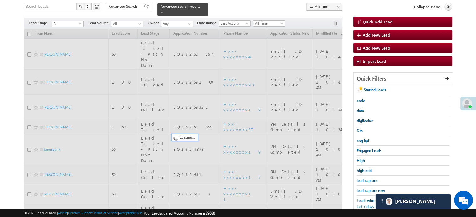
scroll to position [40, 0]
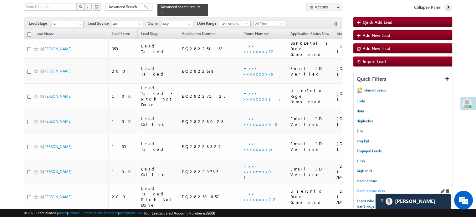
click at [372, 189] on span "lead capture new" at bounding box center [370, 191] width 28 height 5
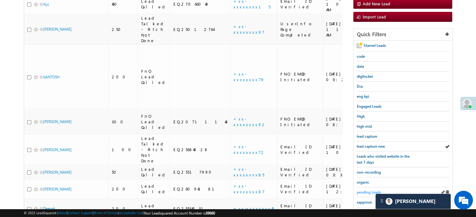
scroll to position [134, 0]
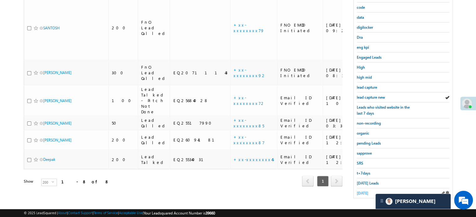
click at [368, 191] on span "yesterday" at bounding box center [362, 193] width 12 height 5
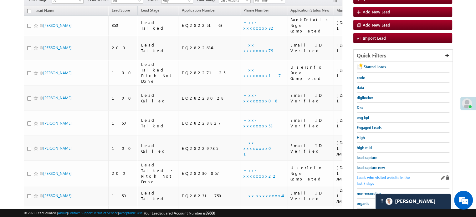
scroll to position [99, 0]
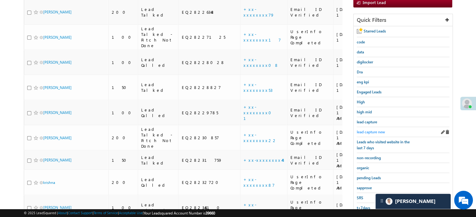
click at [374, 130] on span "lead capture new" at bounding box center [370, 132] width 28 height 5
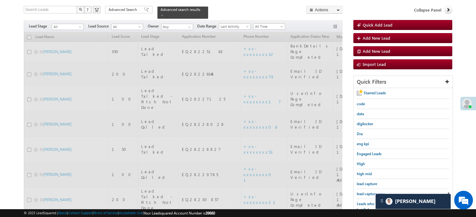
scroll to position [37, 0]
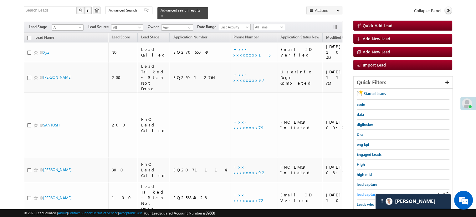
click at [361, 194] on span "lead capture new" at bounding box center [370, 194] width 28 height 5
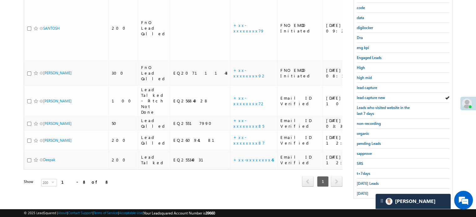
scroll to position [134, 0]
click at [364, 183] on span "Today's Leads" at bounding box center [367, 183] width 22 height 5
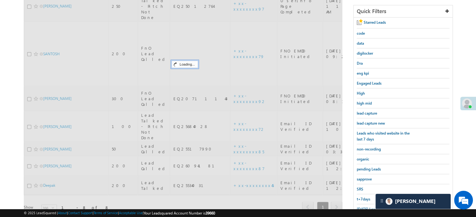
scroll to position [72, 0]
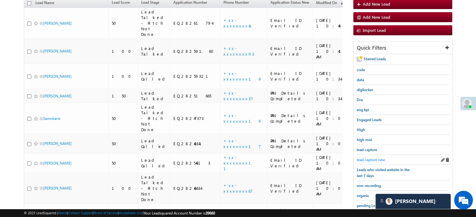
click at [367, 160] on span "lead capture new" at bounding box center [370, 160] width 28 height 5
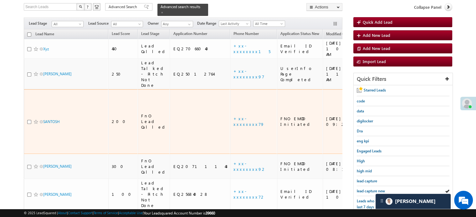
scroll to position [63, 0]
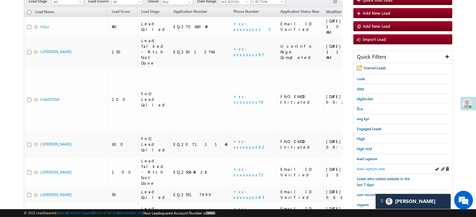
click at [365, 167] on span "lead capture new" at bounding box center [370, 169] width 28 height 5
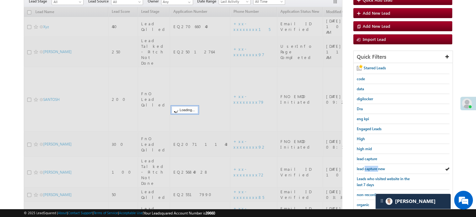
click at [365, 167] on span "lead capture new" at bounding box center [370, 169] width 28 height 5
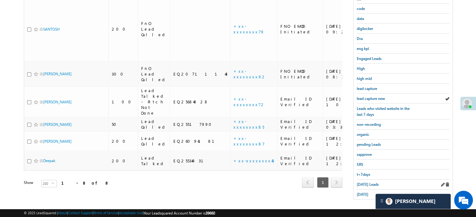
scroll to position [134, 0]
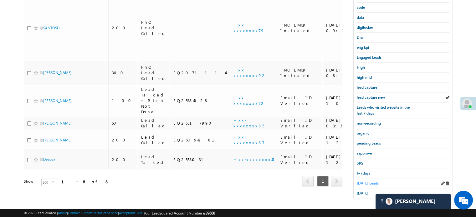
click at [368, 182] on span "Today's Leads" at bounding box center [367, 183] width 22 height 5
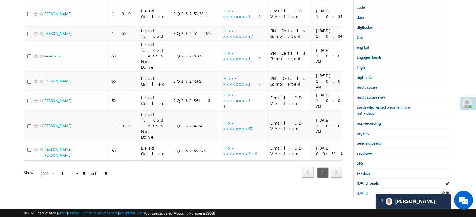
click at [366, 192] on span "yesterday" at bounding box center [362, 193] width 12 height 5
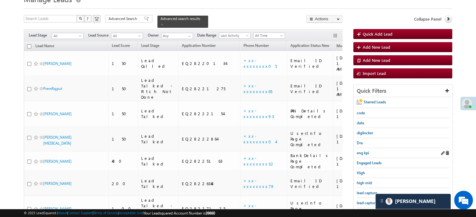
scroll to position [63, 0]
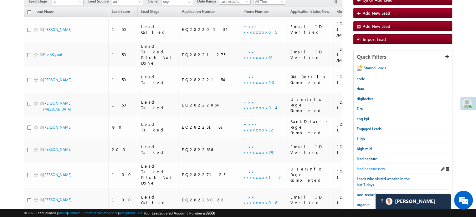
click at [380, 167] on span "lead capture new" at bounding box center [370, 169] width 28 height 5
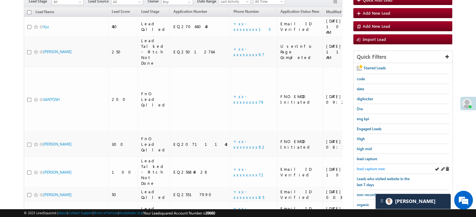
click at [373, 169] on span "lead capture new" at bounding box center [370, 169] width 28 height 5
click at [373, 168] on span "lead capture new" at bounding box center [370, 169] width 28 height 5
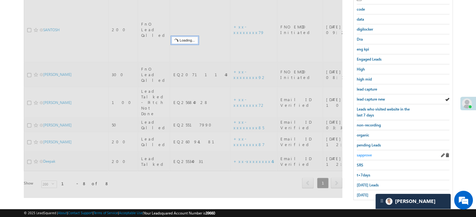
scroll to position [134, 0]
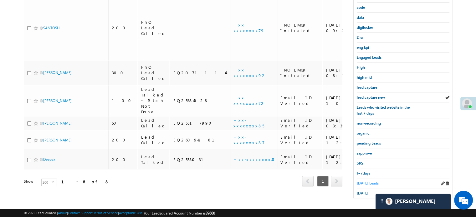
click at [365, 182] on span "Today's Leads" at bounding box center [367, 183] width 22 height 5
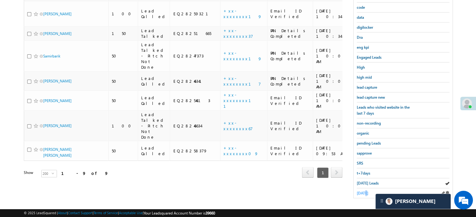
click at [363, 191] on span "yesterday" at bounding box center [362, 193] width 12 height 5
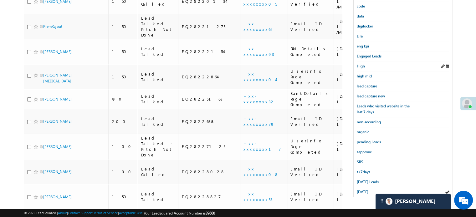
scroll to position [57, 0]
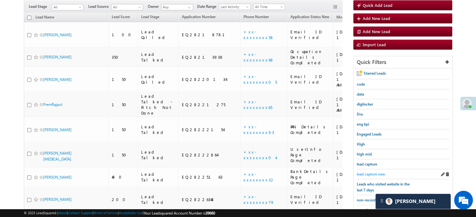
click at [366, 172] on span "lead capture new" at bounding box center [370, 174] width 28 height 5
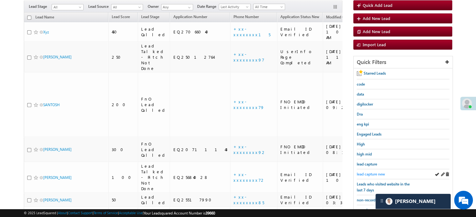
click at [366, 175] on link "lead capture new" at bounding box center [370, 174] width 28 height 6
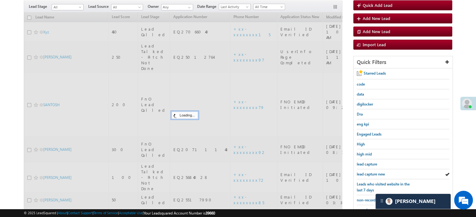
click at [365, 176] on div "lead capture new" at bounding box center [402, 174] width 93 height 10
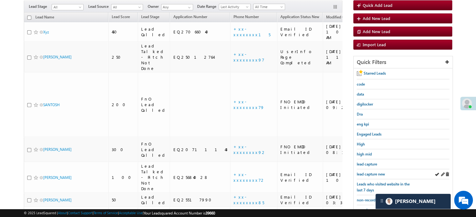
click at [365, 176] on div "lead capture new" at bounding box center [402, 174] width 93 height 10
click at [364, 175] on span "lead capture new" at bounding box center [370, 174] width 28 height 5
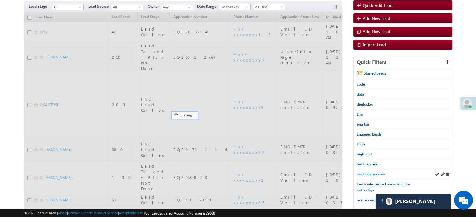
click at [360, 172] on span "lead capture new" at bounding box center [370, 174] width 28 height 5
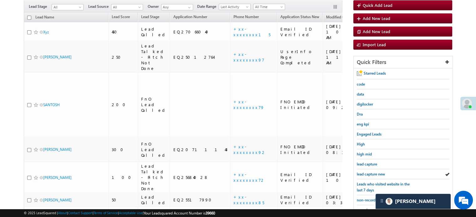
click at [360, 172] on span "lead capture new" at bounding box center [370, 174] width 28 height 5
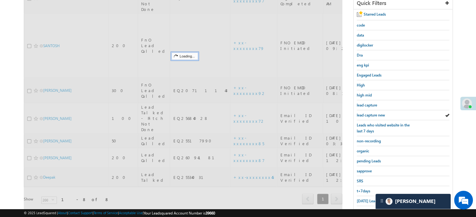
scroll to position [120, 0]
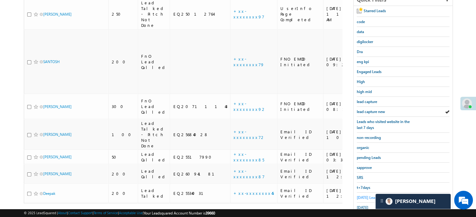
click at [360, 195] on span "Today's Leads" at bounding box center [367, 197] width 22 height 5
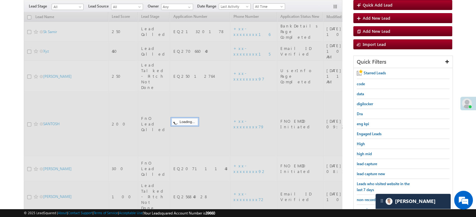
scroll to position [57, 0]
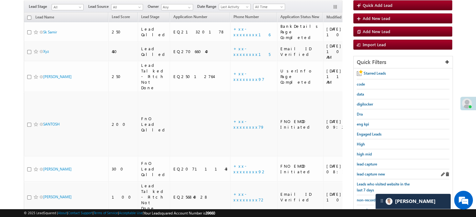
click at [371, 169] on div "lead capture new" at bounding box center [402, 174] width 93 height 10
click at [373, 171] on link "lead capture new" at bounding box center [370, 174] width 28 height 6
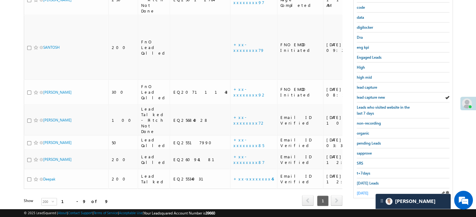
click at [368, 191] on span "yesterday" at bounding box center [362, 193] width 12 height 5
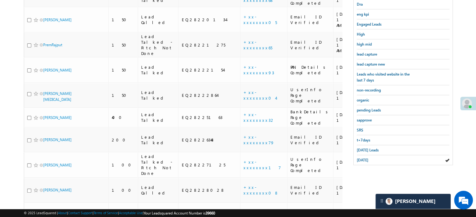
scroll to position [84, 0]
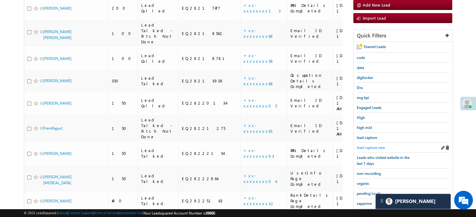
click at [371, 146] on span "lead capture new" at bounding box center [370, 147] width 28 height 5
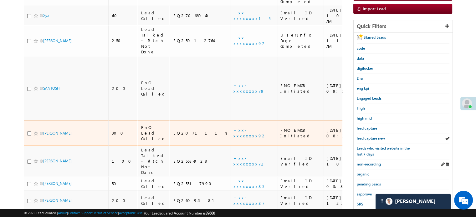
scroll to position [94, 0]
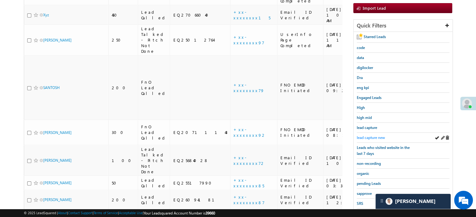
click at [375, 135] on span "lead capture new" at bounding box center [370, 137] width 28 height 5
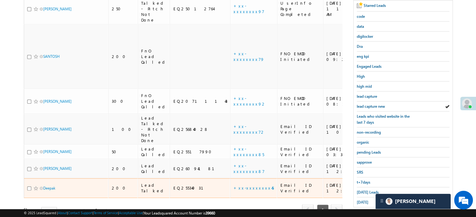
scroll to position [134, 0]
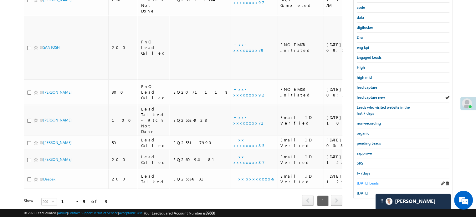
click at [360, 180] on link "Today's Leads" at bounding box center [367, 183] width 22 height 6
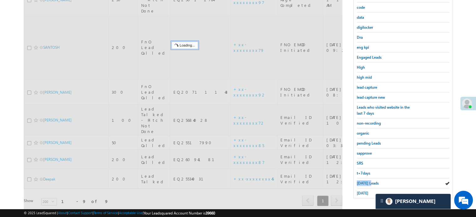
click at [360, 180] on link "Today's Leads" at bounding box center [367, 183] width 22 height 6
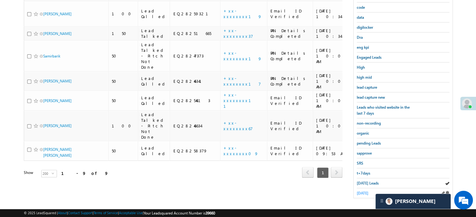
click at [362, 191] on span "yesterday" at bounding box center [362, 193] width 12 height 5
click at [364, 191] on span "yesterday" at bounding box center [362, 193] width 12 height 5
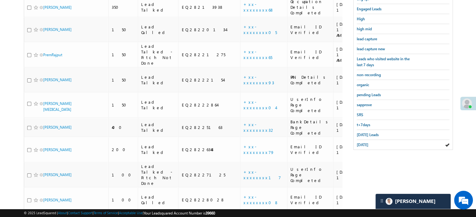
scroll to position [84, 0]
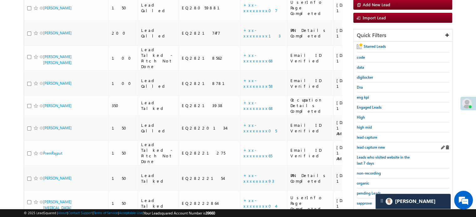
click at [375, 143] on div "lead capture new" at bounding box center [402, 148] width 93 height 10
click at [373, 146] on span "lead capture new" at bounding box center [370, 147] width 28 height 5
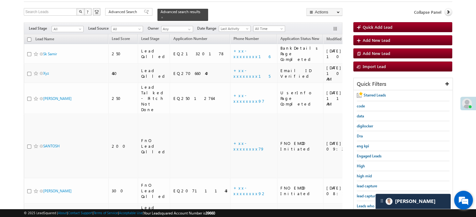
scroll to position [63, 0]
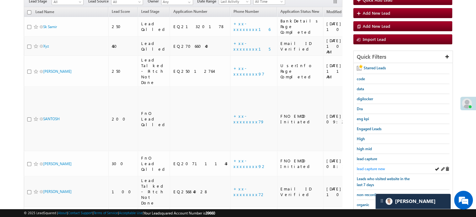
click at [383, 169] on span "lead capture new" at bounding box center [370, 169] width 28 height 5
click at [377, 168] on span "lead capture new" at bounding box center [370, 169] width 28 height 5
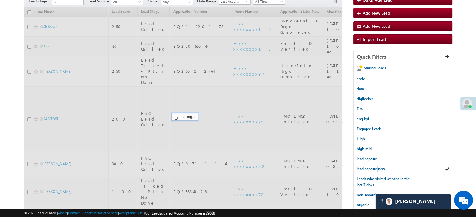
click at [377, 168] on span "lead capture new" at bounding box center [370, 169] width 28 height 5
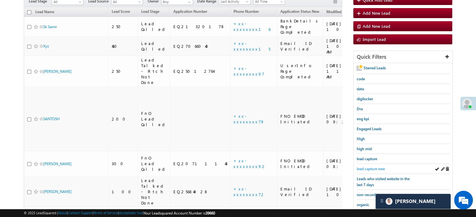
click at [378, 169] on span "lead capture new" at bounding box center [370, 169] width 28 height 5
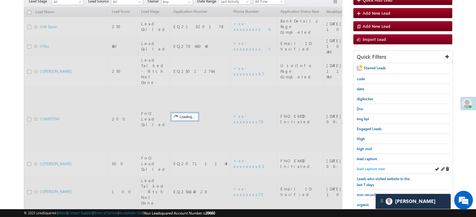
click at [371, 168] on span "lead capture new" at bounding box center [370, 169] width 28 height 5
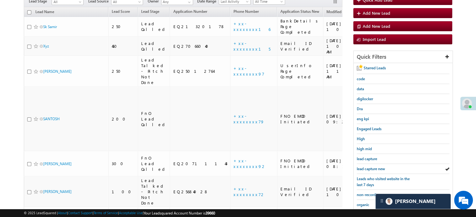
click at [371, 168] on span "lead capture new" at bounding box center [370, 169] width 28 height 5
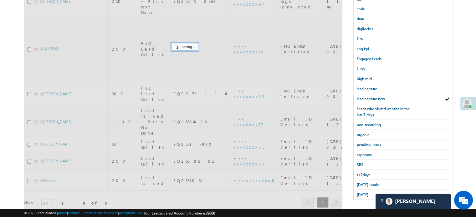
scroll to position [134, 0]
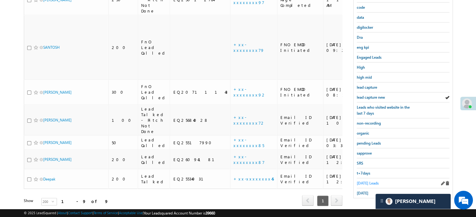
click at [368, 181] on span "Today's Leads" at bounding box center [367, 183] width 22 height 5
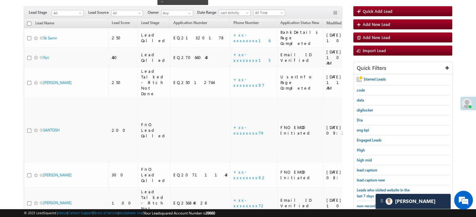
scroll to position [40, 0]
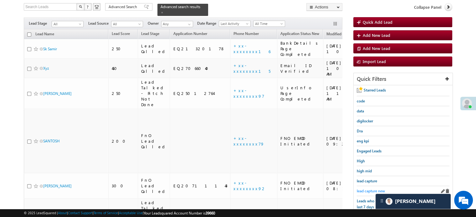
click at [372, 190] on span "lead capture new" at bounding box center [370, 191] width 28 height 5
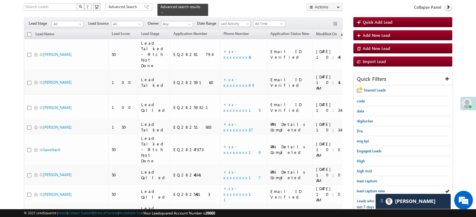
click at [372, 190] on span "lead capture new" at bounding box center [370, 191] width 28 height 5
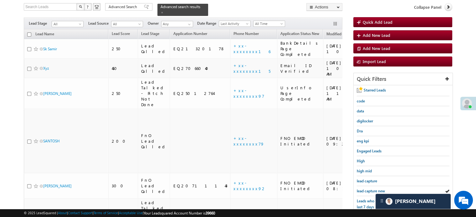
click at [372, 190] on span "lead capture new" at bounding box center [370, 191] width 28 height 5
click at [360, 191] on span "lead capture new" at bounding box center [370, 191] width 28 height 5
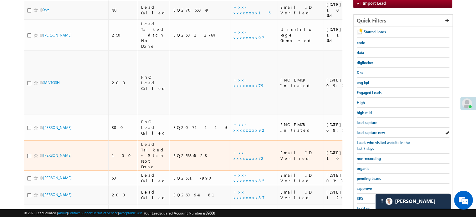
scroll to position [103, 0]
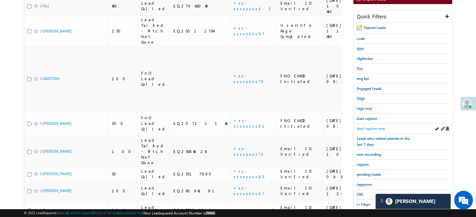
click at [368, 126] on span "lead capture new" at bounding box center [370, 128] width 28 height 5
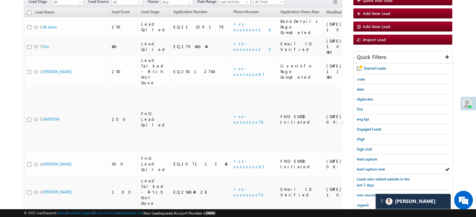
scroll to position [134, 0]
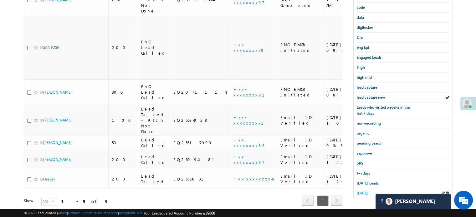
click at [364, 191] on span "yesterday" at bounding box center [362, 193] width 12 height 5
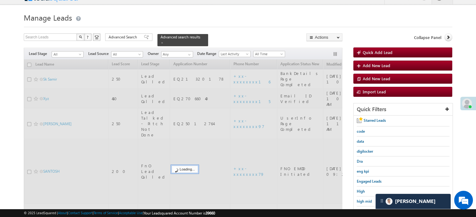
scroll to position [0, 0]
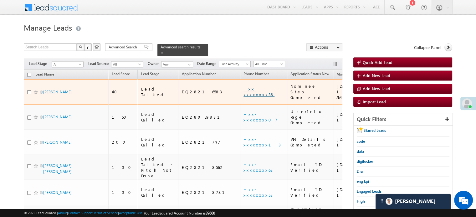
click at [243, 88] on link "+xx-xxxxxxxx38" at bounding box center [258, 91] width 31 height 11
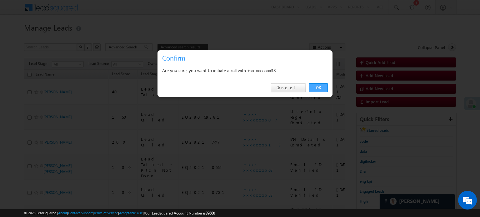
click at [319, 90] on link "OK" at bounding box center [318, 87] width 19 height 9
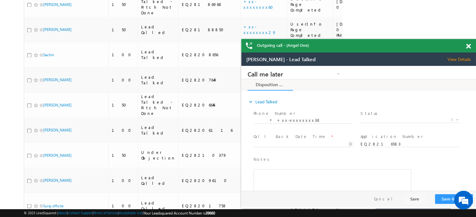
click at [470, 45] on div at bounding box center [471, 45] width 8 height 12
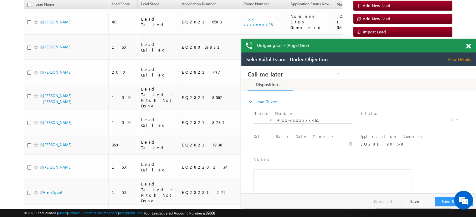
click at [468, 46] on span at bounding box center [468, 46] width 5 height 5
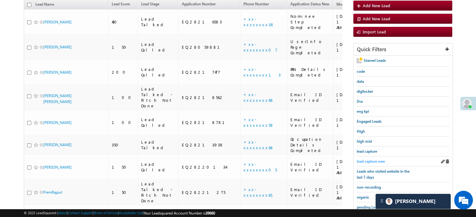
click at [369, 161] on span "lead capture new" at bounding box center [370, 161] width 28 height 5
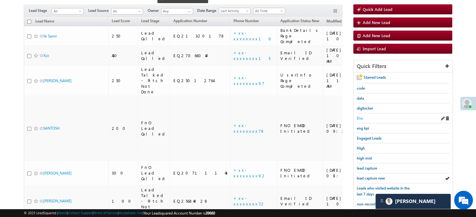
scroll to position [87, 0]
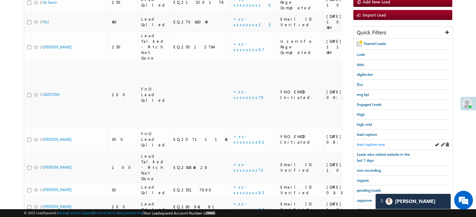
click at [366, 144] on span "lead capture new" at bounding box center [370, 144] width 28 height 5
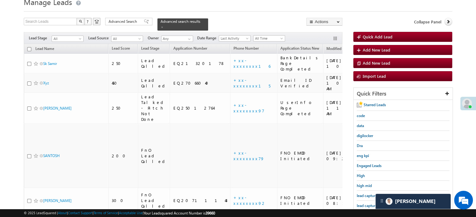
scroll to position [24, 0]
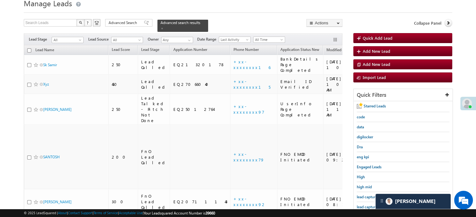
click at [366, 144] on div "Dra" at bounding box center [402, 147] width 93 height 10
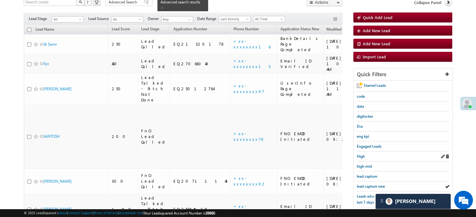
scroll to position [56, 0]
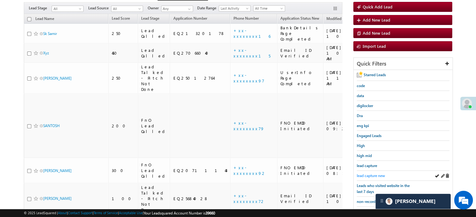
click at [363, 174] on span "lead capture new" at bounding box center [370, 176] width 28 height 5
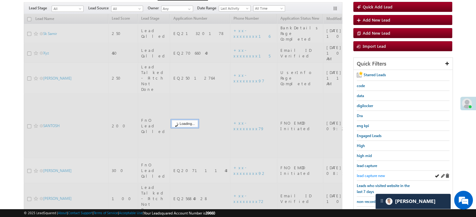
scroll to position [0, 0]
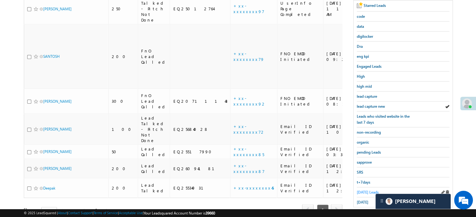
click at [365, 190] on span "Today's Leads" at bounding box center [367, 192] width 22 height 5
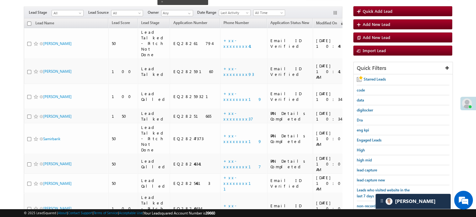
scroll to position [63, 0]
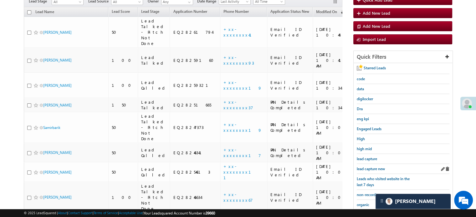
click at [368, 170] on div "lead capture new" at bounding box center [402, 169] width 93 height 10
click at [368, 167] on span "lead capture new" at bounding box center [370, 169] width 28 height 5
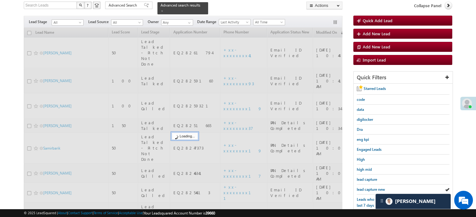
scroll to position [31, 0]
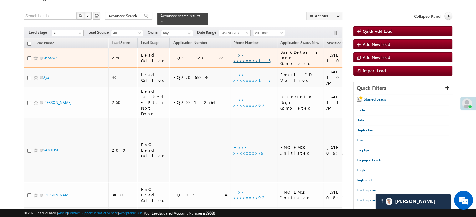
click at [233, 52] on link "+xx-xxxxxxxx16" at bounding box center [251, 57] width 37 height 11
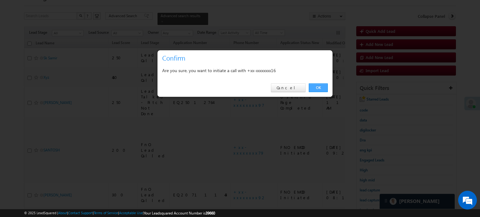
click at [320, 84] on link "OK" at bounding box center [318, 87] width 19 height 9
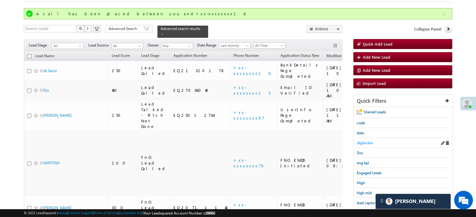
scroll to position [63, 0]
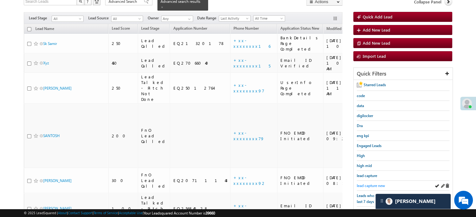
click at [368, 184] on span "lead capture new" at bounding box center [370, 186] width 28 height 5
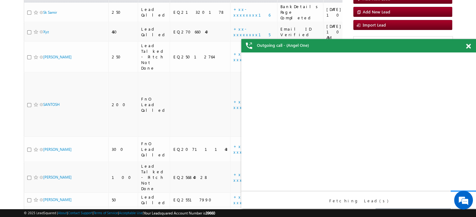
scroll to position [0, 0]
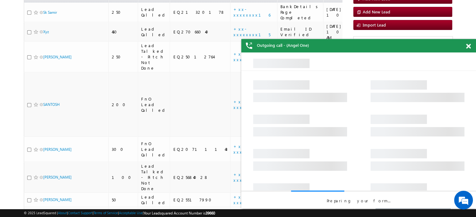
click at [468, 43] on div at bounding box center [471, 45] width 8 height 12
drag, startPoint x: 468, startPoint y: 45, endPoint x: 182, endPoint y: 7, distance: 288.6
click at [468, 45] on span at bounding box center [468, 46] width 5 height 5
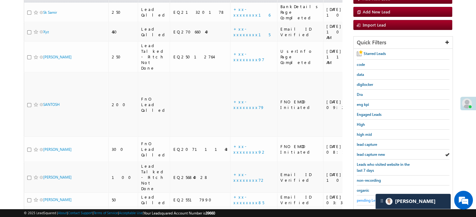
scroll to position [134, 0]
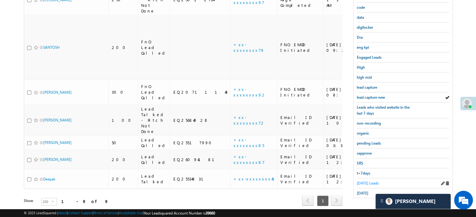
click at [366, 181] on span "Today's Leads" at bounding box center [367, 183] width 22 height 5
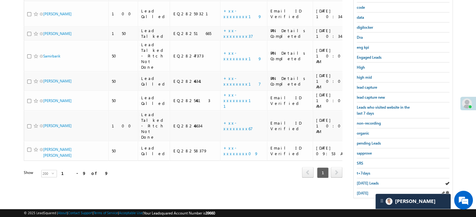
click at [364, 194] on div "yesterday" at bounding box center [402, 194] width 93 height 10
click at [363, 191] on span "yesterday" at bounding box center [362, 193] width 12 height 5
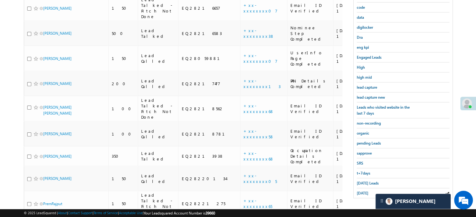
scroll to position [72, 0]
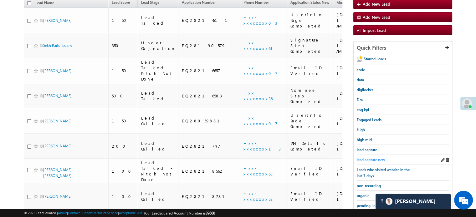
click at [371, 159] on span "lead capture new" at bounding box center [370, 160] width 28 height 5
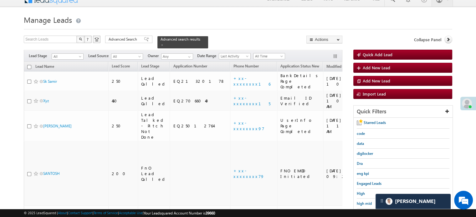
scroll to position [0, 0]
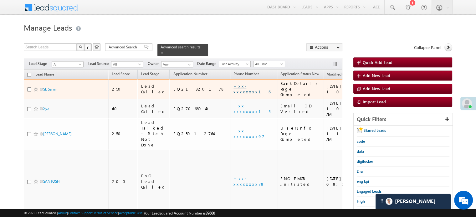
click at [233, 85] on link "+xx-xxxxxxxx16" at bounding box center [251, 88] width 37 height 11
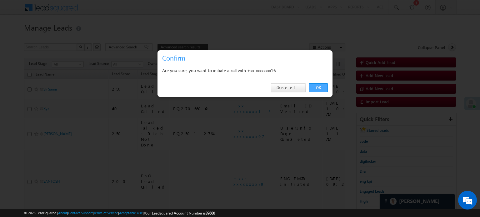
click at [321, 87] on link "OK" at bounding box center [318, 87] width 19 height 9
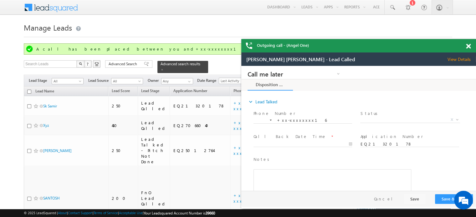
click at [466, 44] on span at bounding box center [468, 46] width 5 height 5
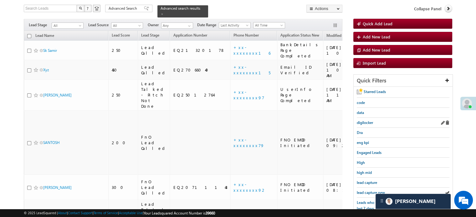
scroll to position [63, 0]
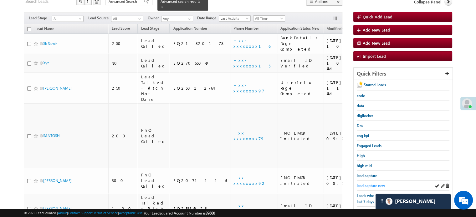
click at [378, 184] on span "lead capture new" at bounding box center [370, 186] width 28 height 5
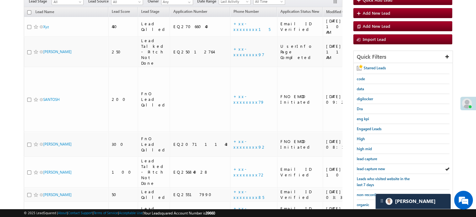
scroll to position [46, 0]
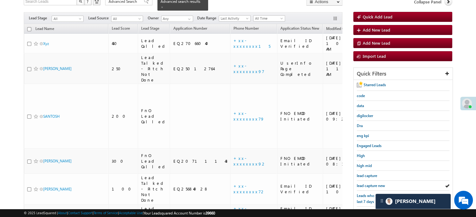
click at [378, 184] on span "lead capture new" at bounding box center [370, 186] width 28 height 5
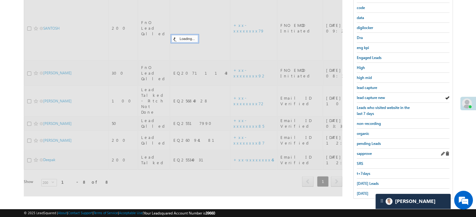
scroll to position [134, 0]
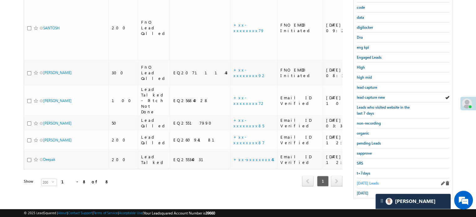
click at [360, 182] on span "Today's Leads" at bounding box center [367, 183] width 22 height 5
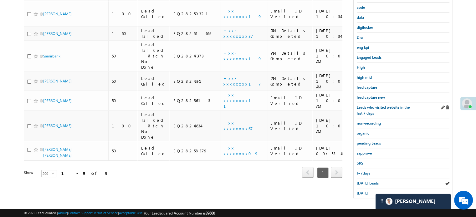
click at [365, 103] on div "Leads who visited website in the last 7 days" at bounding box center [402, 111] width 93 height 16
click at [372, 96] on span "lead capture new" at bounding box center [370, 97] width 28 height 5
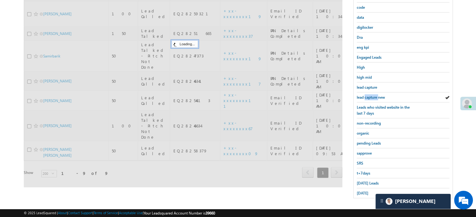
click at [372, 96] on span "lead capture new" at bounding box center [370, 97] width 28 height 5
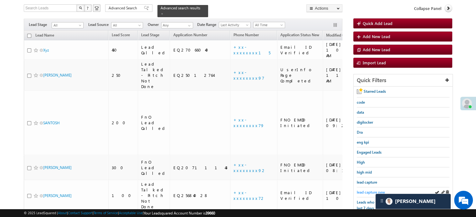
scroll to position [94, 0]
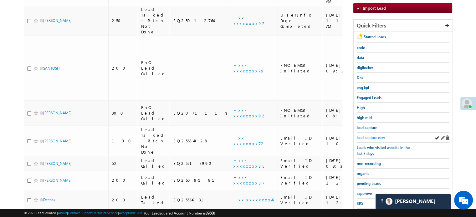
click at [370, 135] on span "lead capture new" at bounding box center [370, 137] width 28 height 5
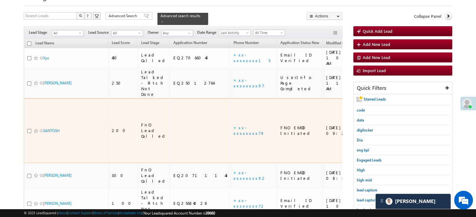
scroll to position [63, 0]
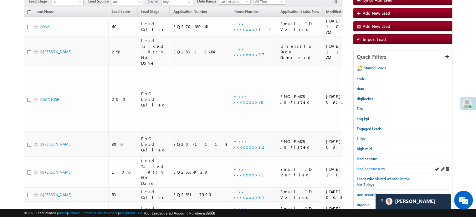
click at [373, 167] on span "lead capture new" at bounding box center [370, 169] width 28 height 5
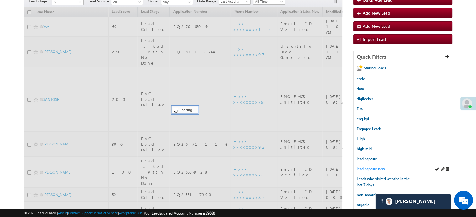
click at [372, 167] on span "lead capture new" at bounding box center [370, 169] width 28 height 5
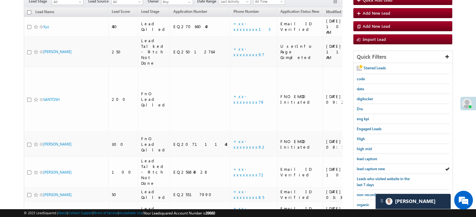
click at [372, 167] on span "lead capture new" at bounding box center [370, 169] width 28 height 5
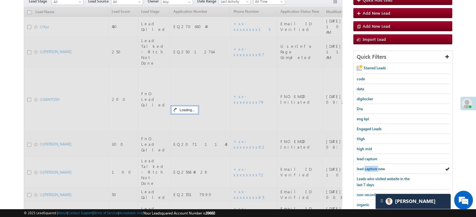
click at [372, 167] on span "lead capture new" at bounding box center [370, 169] width 28 height 5
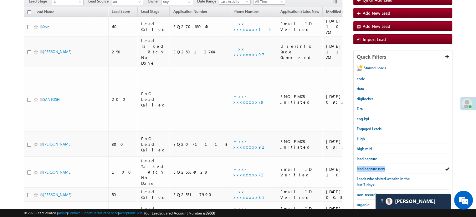
click at [372, 167] on span "lead capture new" at bounding box center [370, 169] width 28 height 5
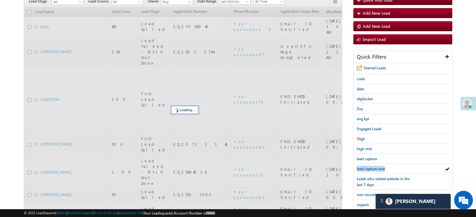
click at [372, 167] on span "lead capture new" at bounding box center [370, 169] width 28 height 5
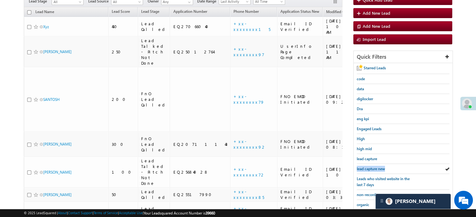
click at [372, 167] on span "lead capture new" at bounding box center [370, 169] width 28 height 5
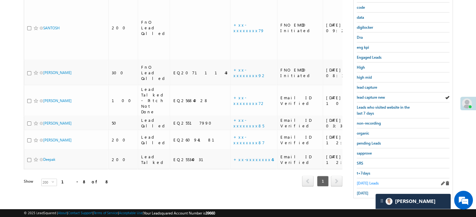
click at [364, 181] on span "Today's Leads" at bounding box center [367, 183] width 22 height 5
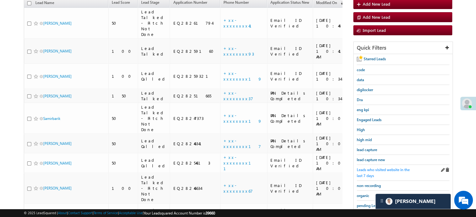
scroll to position [40, 0]
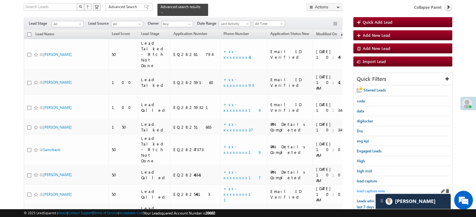
click at [363, 189] on span "lead capture new" at bounding box center [370, 191] width 28 height 5
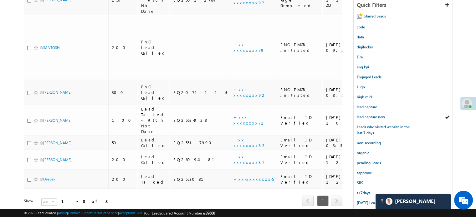
scroll to position [134, 0]
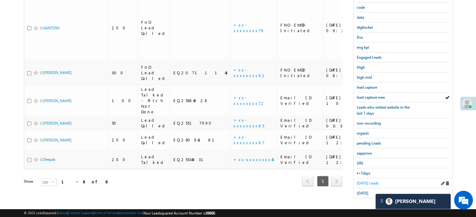
click at [364, 181] on span "Today's Leads" at bounding box center [367, 183] width 22 height 5
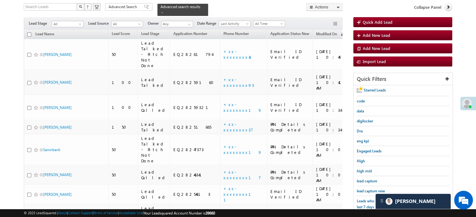
scroll to position [72, 0]
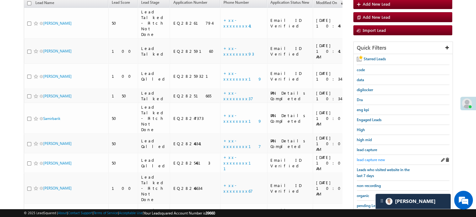
click at [369, 158] on span "lead capture new" at bounding box center [370, 160] width 28 height 5
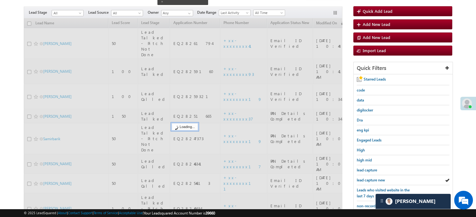
scroll to position [40, 0]
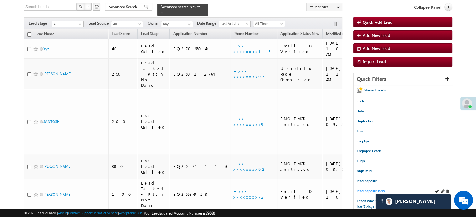
click at [369, 189] on span "lead capture new" at bounding box center [370, 191] width 28 height 5
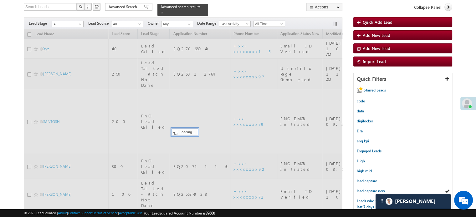
click at [369, 189] on span "lead capture new" at bounding box center [370, 191] width 28 height 5
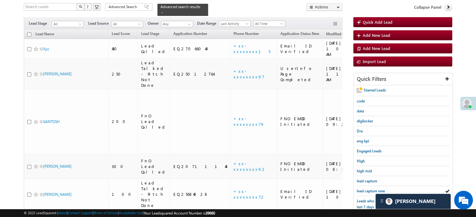
click at [369, 189] on span "lead capture new" at bounding box center [370, 191] width 28 height 5
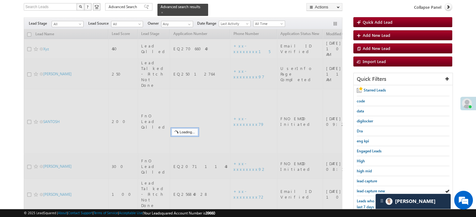
click at [369, 189] on span "lead capture new" at bounding box center [370, 191] width 28 height 5
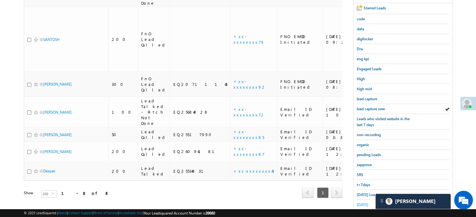
scroll to position [134, 0]
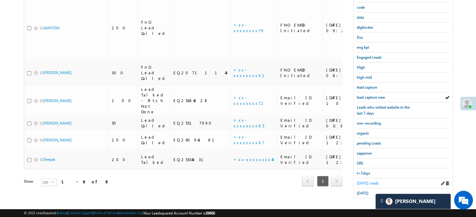
click at [368, 181] on span "Today's Leads" at bounding box center [367, 183] width 22 height 5
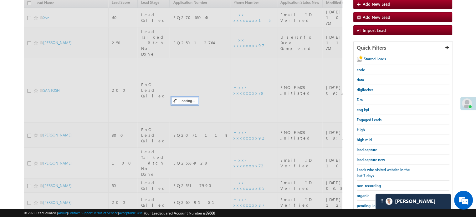
scroll to position [40, 0]
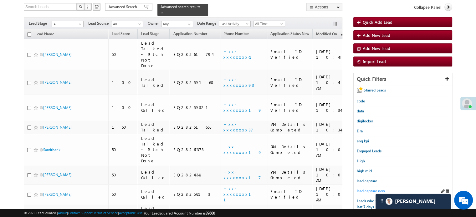
click at [370, 189] on span "lead capture new" at bounding box center [370, 191] width 28 height 5
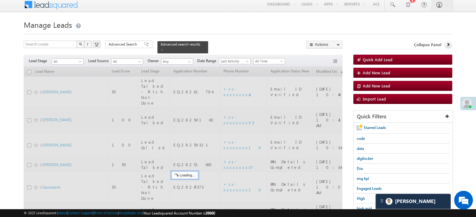
scroll to position [0, 0]
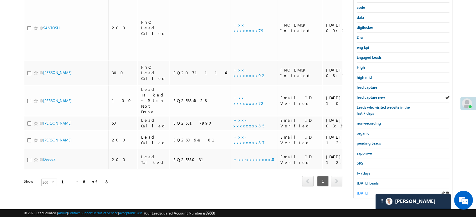
click at [366, 191] on span "yesterday" at bounding box center [362, 193] width 12 height 5
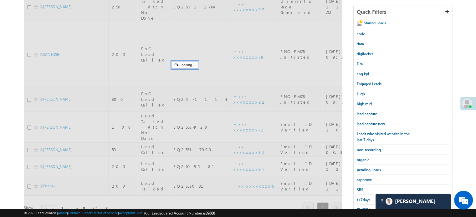
scroll to position [72, 0]
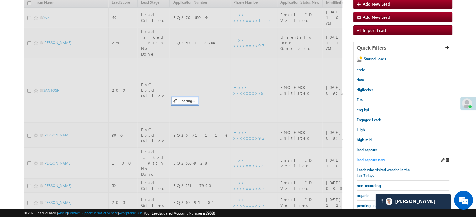
click at [370, 160] on span "lead capture new" at bounding box center [370, 160] width 28 height 5
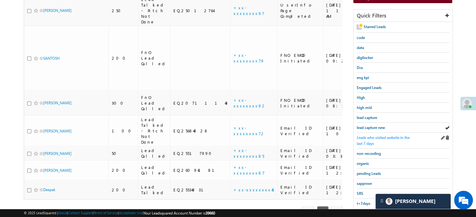
scroll to position [134, 0]
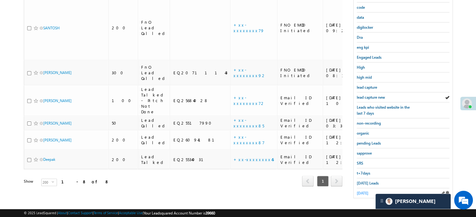
click at [365, 191] on span "yesterday" at bounding box center [362, 193] width 12 height 5
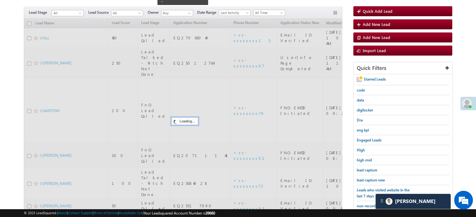
scroll to position [40, 0]
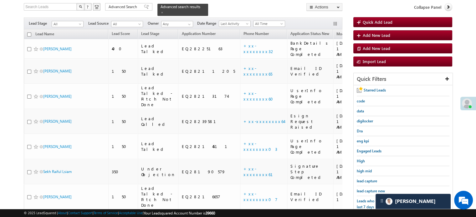
click at [365, 191] on span "lead capture new" at bounding box center [370, 191] width 28 height 5
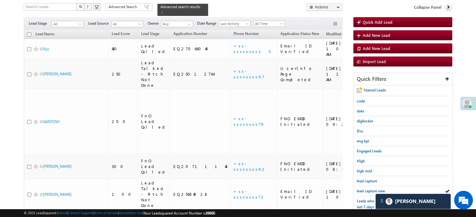
click at [365, 191] on span "lead capture new" at bounding box center [370, 191] width 28 height 5
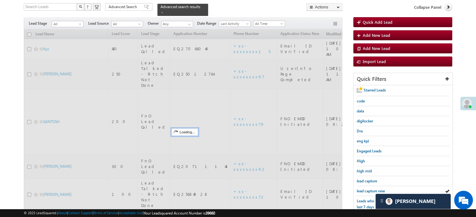
click at [365, 191] on span "lead capture new" at bounding box center [370, 191] width 28 height 5
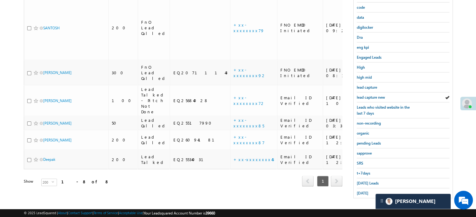
click at [365, 191] on span "yesterday" at bounding box center [362, 193] width 12 height 5
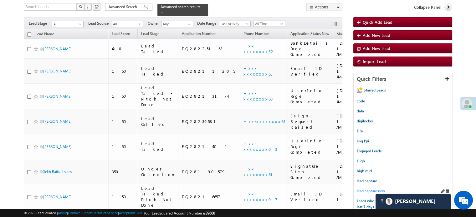
click at [366, 189] on span "lead capture new" at bounding box center [370, 191] width 28 height 5
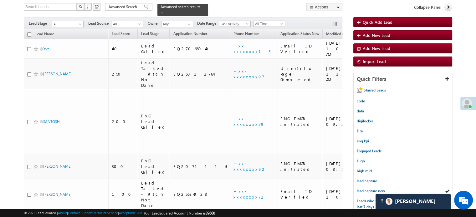
click at [366, 189] on span "lead capture new" at bounding box center [370, 191] width 28 height 5
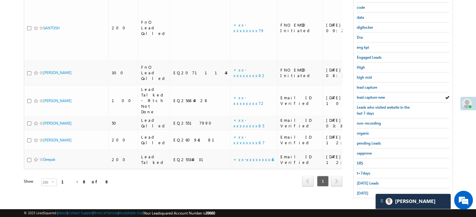
click at [366, 191] on span "yesterday" at bounding box center [362, 193] width 12 height 5
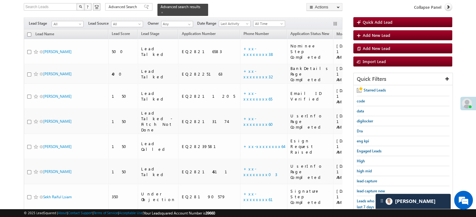
click at [366, 189] on span "lead capture new" at bounding box center [370, 191] width 28 height 5
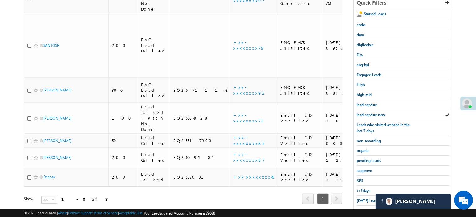
scroll to position [134, 0]
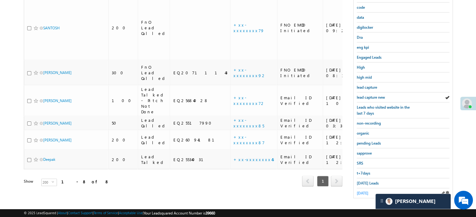
click at [364, 191] on span "yesterday" at bounding box center [362, 193] width 12 height 5
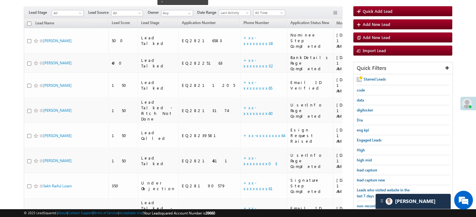
scroll to position [40, 0]
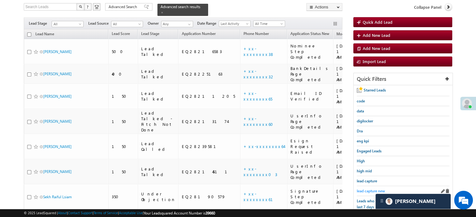
click at [365, 189] on span "lead capture new" at bounding box center [370, 191] width 28 height 5
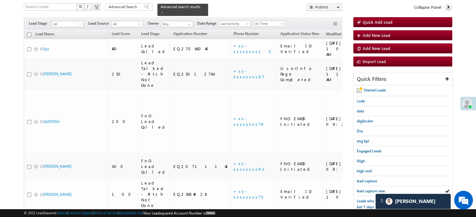
click at [365, 189] on span "lead capture new" at bounding box center [370, 191] width 28 height 5
click at [367, 189] on span "lead capture new" at bounding box center [370, 191] width 28 height 5
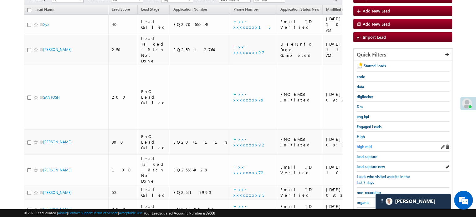
scroll to position [103, 0]
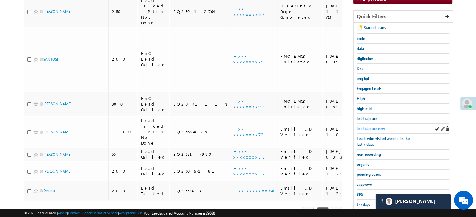
click at [366, 126] on span "lead capture new" at bounding box center [370, 128] width 28 height 5
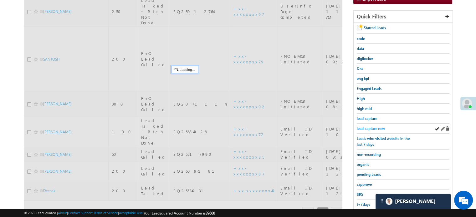
click at [371, 126] on span "lead capture new" at bounding box center [370, 128] width 28 height 5
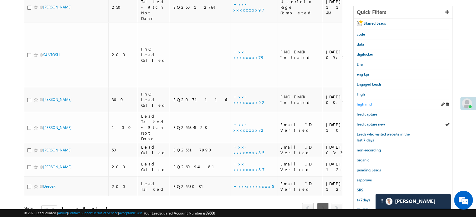
scroll to position [134, 0]
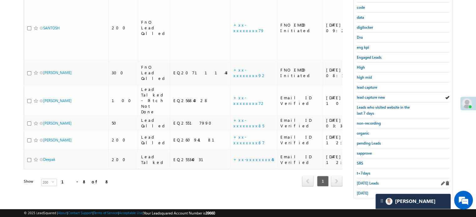
click at [362, 179] on div "Today's Leads" at bounding box center [402, 184] width 93 height 10
click at [363, 180] on link "Today's Leads" at bounding box center [367, 183] width 22 height 6
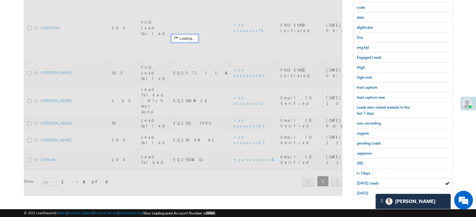
click at [363, 181] on span "Today's Leads" at bounding box center [367, 183] width 22 height 5
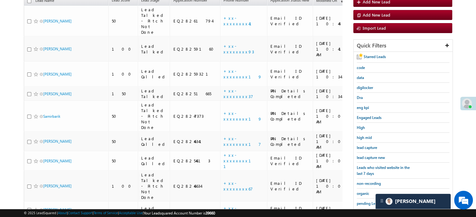
scroll to position [72, 0]
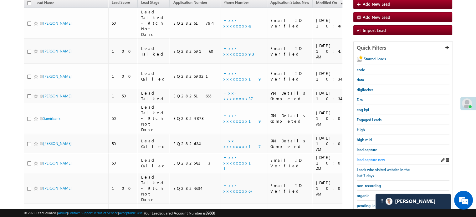
click at [369, 160] on span "lead capture new" at bounding box center [370, 160] width 28 height 5
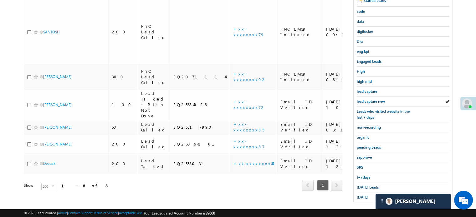
scroll to position [134, 0]
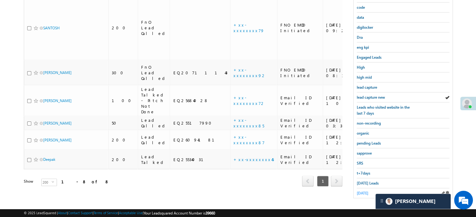
click at [360, 191] on span "yesterday" at bounding box center [362, 193] width 12 height 5
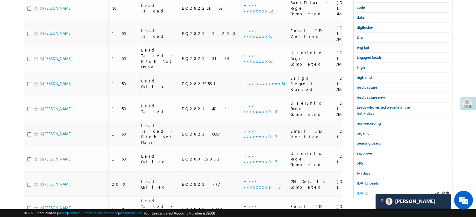
click at [365, 191] on span "yesterday" at bounding box center [362, 193] width 12 height 5
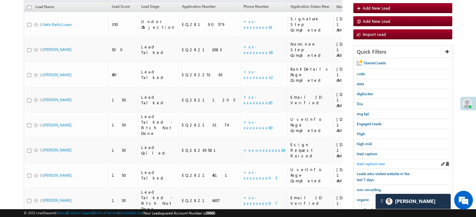
scroll to position [40, 0]
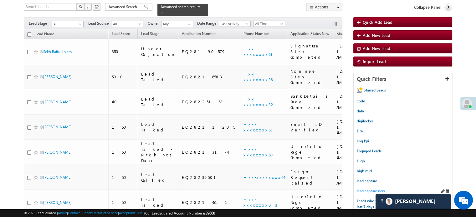
click at [371, 189] on span "lead capture new" at bounding box center [370, 191] width 28 height 5
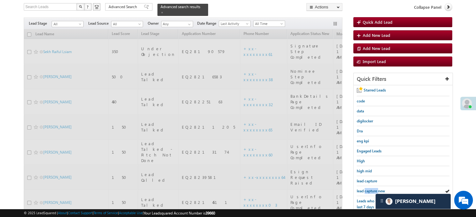
click at [371, 189] on span "lead capture new" at bounding box center [370, 191] width 28 height 5
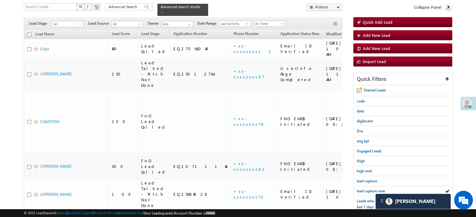
click at [371, 189] on span "lead capture new" at bounding box center [370, 191] width 28 height 5
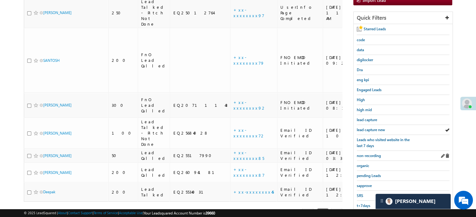
scroll to position [103, 0]
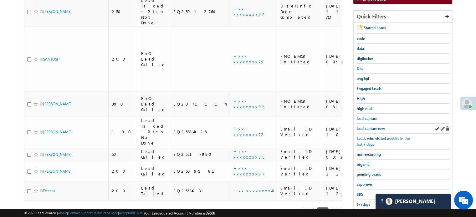
click at [370, 124] on div "lead capture new" at bounding box center [402, 129] width 93 height 10
click at [372, 129] on span "lead capture new" at bounding box center [370, 128] width 28 height 5
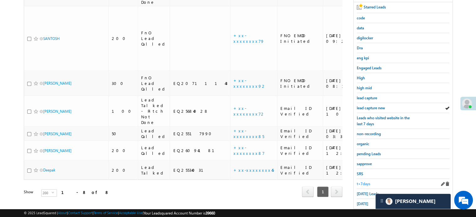
scroll to position [134, 0]
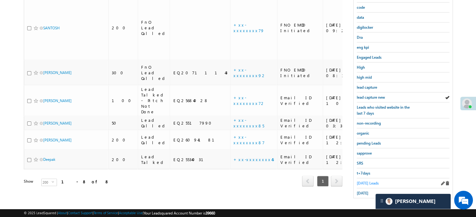
click at [365, 181] on span "Today's Leads" at bounding box center [367, 183] width 22 height 5
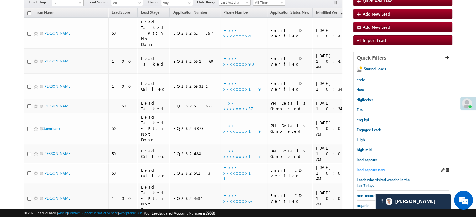
scroll to position [95, 0]
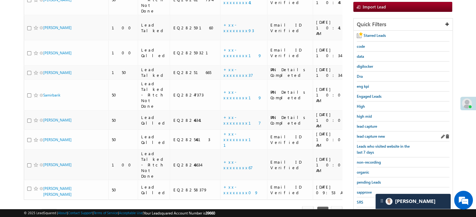
click at [365, 139] on div "lead capture new" at bounding box center [402, 137] width 93 height 10
click at [370, 134] on span "lead capture new" at bounding box center [370, 136] width 28 height 5
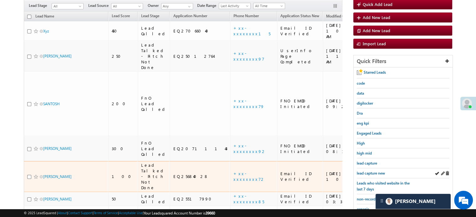
scroll to position [64, 0]
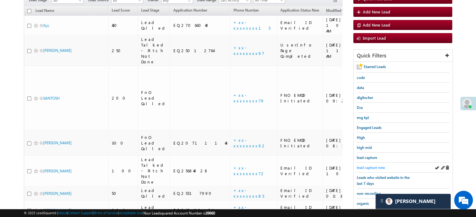
click at [374, 168] on span "lead capture new" at bounding box center [370, 167] width 28 height 5
click at [375, 167] on span "lead capture new" at bounding box center [370, 167] width 28 height 5
click at [375, 163] on div "lead capture new" at bounding box center [402, 168] width 93 height 10
click at [375, 165] on span "lead capture new" at bounding box center [370, 167] width 28 height 5
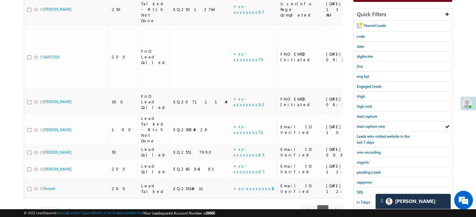
scroll to position [134, 0]
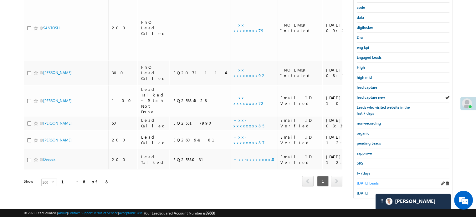
click at [362, 181] on span "Today's Leads" at bounding box center [367, 183] width 22 height 5
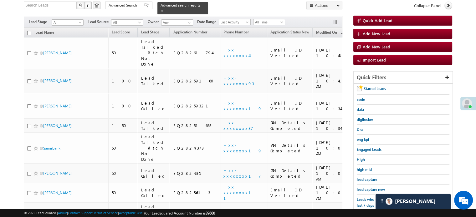
scroll to position [40, 0]
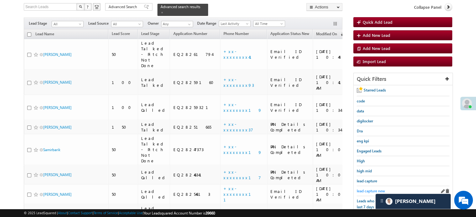
click at [366, 189] on span "lead capture new" at bounding box center [370, 191] width 28 height 5
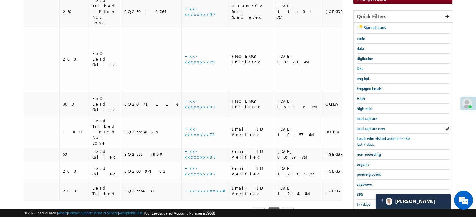
scroll to position [0, 0]
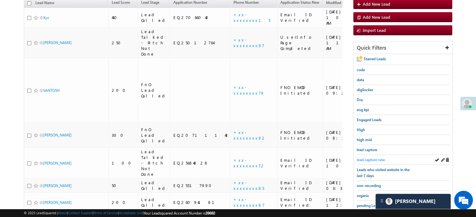
click at [372, 159] on span "lead capture new" at bounding box center [370, 160] width 28 height 5
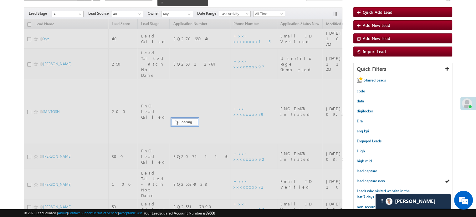
scroll to position [9, 0]
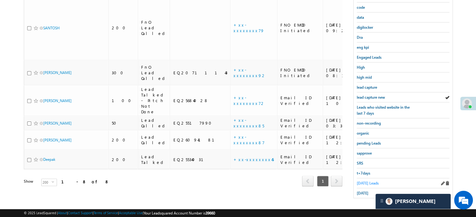
click at [372, 182] on span "Today's Leads" at bounding box center [367, 183] width 22 height 5
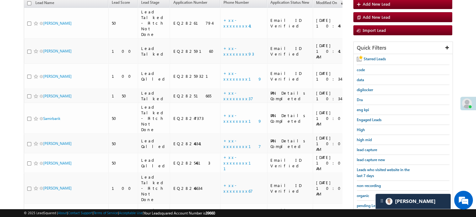
scroll to position [40, 0]
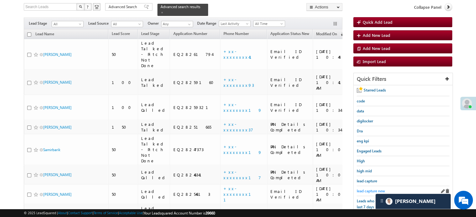
click at [373, 190] on span "lead capture new" at bounding box center [370, 191] width 28 height 5
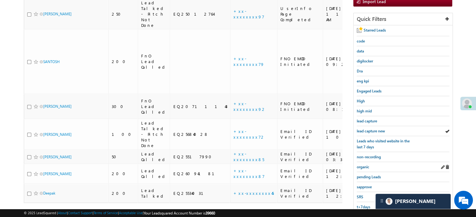
scroll to position [103, 0]
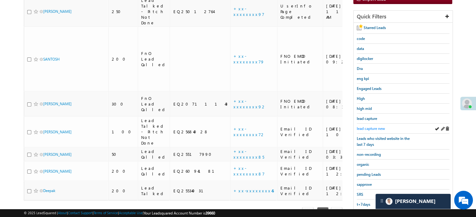
click at [371, 127] on span "lead capture new" at bounding box center [370, 128] width 28 height 5
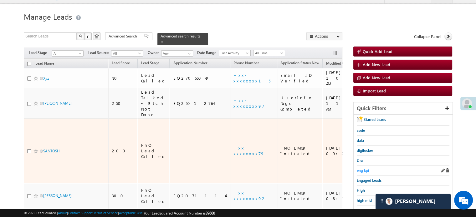
scroll to position [40, 0]
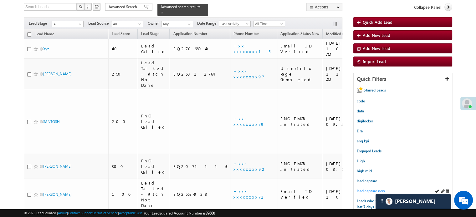
click at [366, 192] on span "lead capture new" at bounding box center [370, 191] width 28 height 5
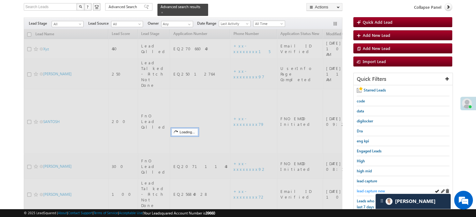
click at [370, 189] on span "lead capture new" at bounding box center [370, 191] width 28 height 5
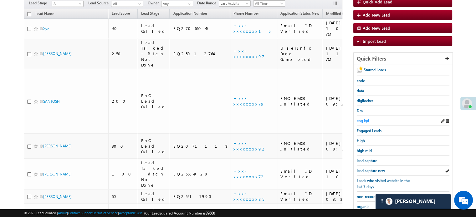
scroll to position [72, 0]
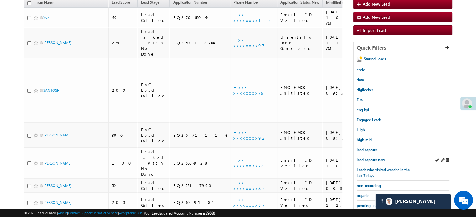
click at [365, 155] on div "lead capture new" at bounding box center [402, 160] width 93 height 10
click at [365, 157] on link "lead capture new" at bounding box center [370, 160] width 28 height 6
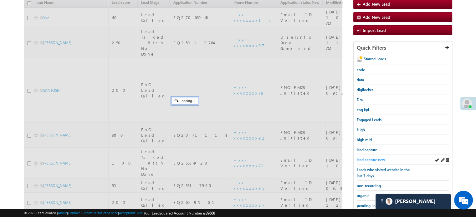
click at [366, 158] on span "lead capture new" at bounding box center [370, 160] width 28 height 5
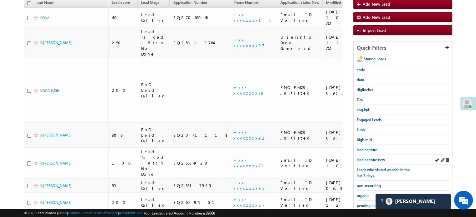
click at [372, 161] on div "lead capture new" at bounding box center [402, 160] width 93 height 10
click at [372, 160] on span "lead capture new" at bounding box center [370, 160] width 28 height 5
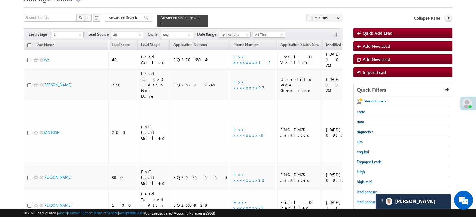
scroll to position [40, 0]
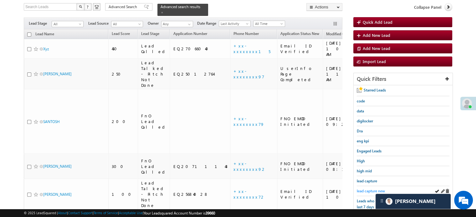
click at [365, 189] on span "lead capture new" at bounding box center [370, 191] width 28 height 5
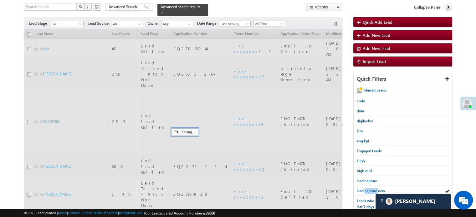
click at [365, 189] on span "lead capture new" at bounding box center [370, 191] width 28 height 5
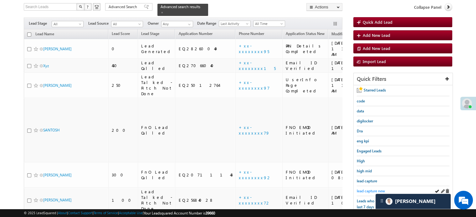
click at [360, 190] on span "lead capture new" at bounding box center [370, 191] width 28 height 5
click at [367, 189] on span "lead capture new" at bounding box center [370, 191] width 28 height 5
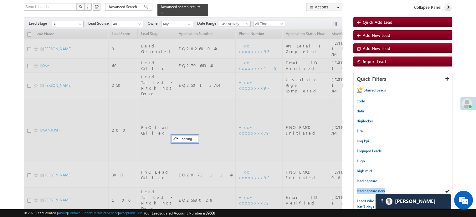
click at [367, 189] on span "lead capture new" at bounding box center [370, 191] width 28 height 5
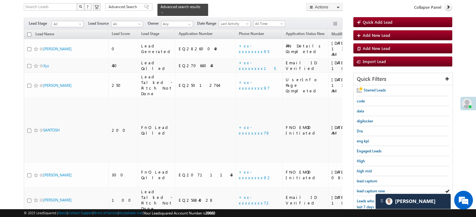
click at [367, 189] on span "lead capture new" at bounding box center [370, 191] width 28 height 5
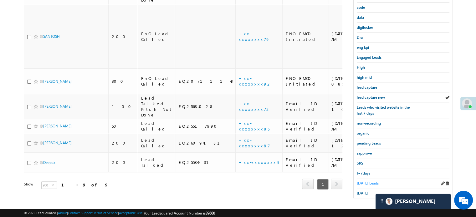
click at [364, 182] on span "Today's Leads" at bounding box center [367, 183] width 22 height 5
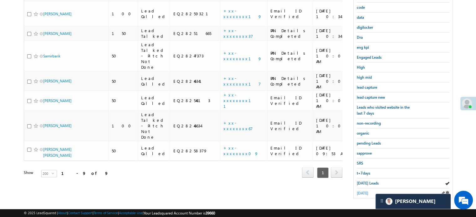
click at [361, 191] on span "yesterday" at bounding box center [362, 193] width 12 height 5
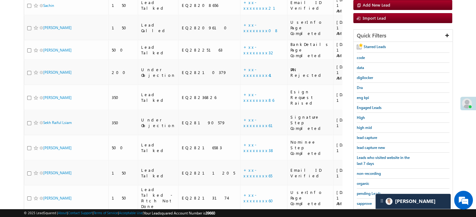
scroll to position [81, 0]
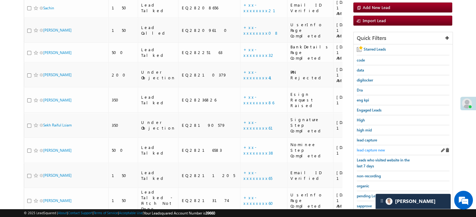
click at [366, 149] on span "lead capture new" at bounding box center [370, 150] width 28 height 5
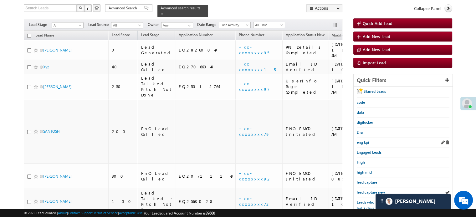
scroll to position [50, 0]
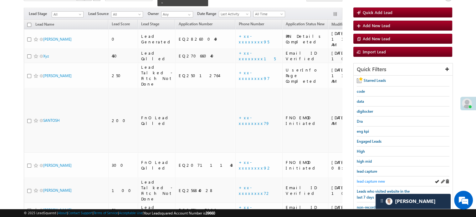
click at [368, 179] on span "lead capture new" at bounding box center [370, 181] width 28 height 5
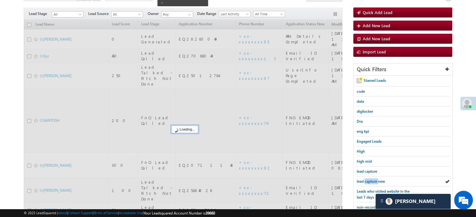
click at [368, 179] on span "lead capture new" at bounding box center [370, 181] width 28 height 5
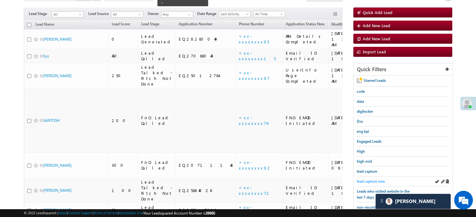
click at [368, 182] on span "lead capture new" at bounding box center [370, 181] width 28 height 5
click at [370, 179] on span "lead capture new" at bounding box center [370, 181] width 28 height 5
click at [369, 181] on span "lead capture new" at bounding box center [370, 181] width 28 height 5
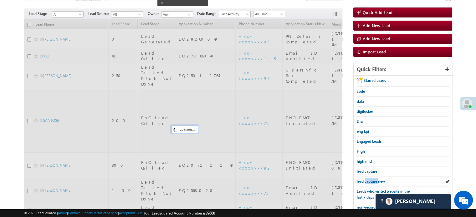
click at [369, 181] on span "lead capture new" at bounding box center [370, 181] width 28 height 5
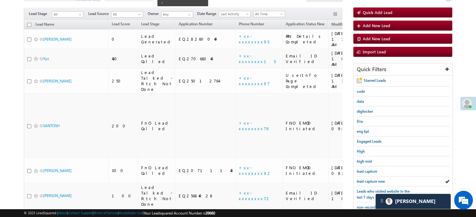
click at [369, 181] on span "lead capture new" at bounding box center [370, 181] width 28 height 5
click at [369, 179] on span "lead capture new" at bounding box center [370, 181] width 28 height 5
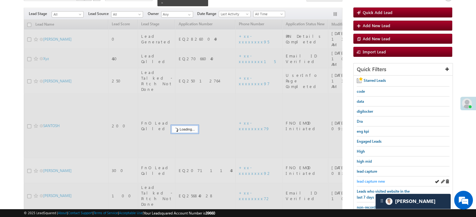
click at [370, 180] on span "lead capture new" at bounding box center [370, 181] width 28 height 5
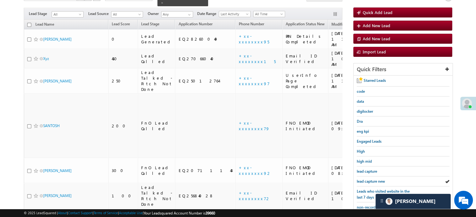
click at [370, 180] on span "lead capture new" at bounding box center [370, 181] width 28 height 5
click at [381, 179] on span "lead capture new" at bounding box center [370, 181] width 28 height 5
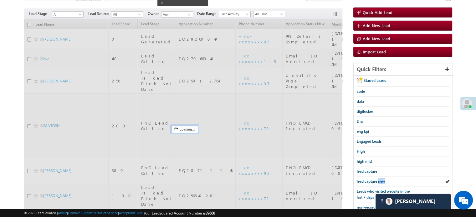
click at [381, 179] on span "lead capture new" at bounding box center [370, 181] width 28 height 5
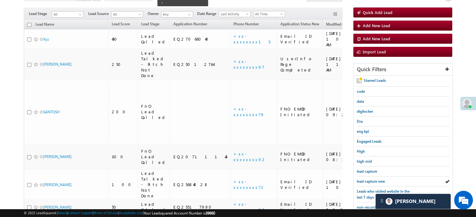
click at [381, 179] on span "lead capture new" at bounding box center [370, 181] width 28 height 5
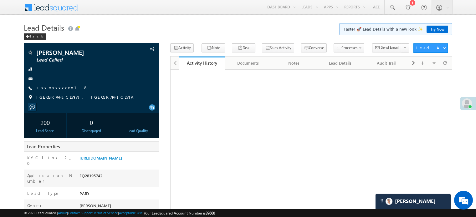
scroll to position [94, 0]
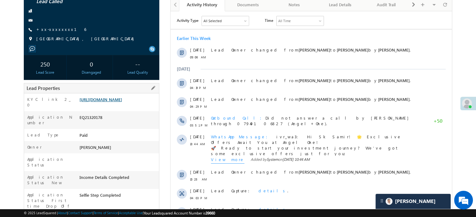
scroll to position [63, 0]
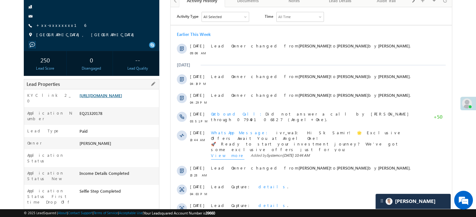
click at [122, 98] on link "[URL][DOMAIN_NAME]" at bounding box center [100, 95] width 43 height 5
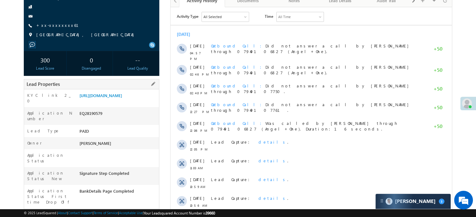
scroll to position [31, 0]
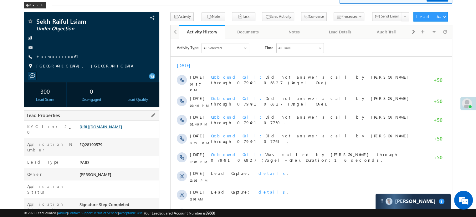
click at [122, 129] on link "https://angelbroking1-pk3em7sa.customui-test.leadsquared.com?leadId=c7338a4a-6b…" at bounding box center [100, 126] width 43 height 5
click at [48, 58] on link "+xx-xxxxxxxx61" at bounding box center [61, 56] width 50 height 5
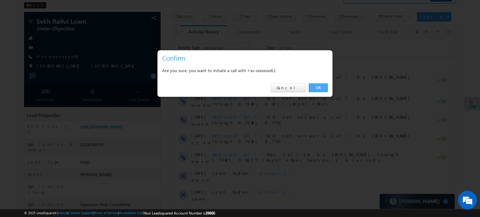
click at [311, 86] on link "OK" at bounding box center [318, 87] width 19 height 9
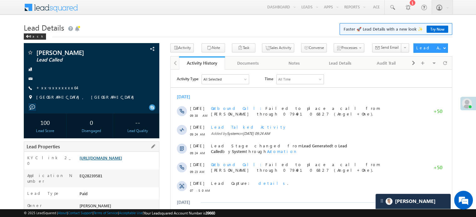
click at [100, 159] on link "[URL][DOMAIN_NAME]" at bounding box center [100, 157] width 43 height 5
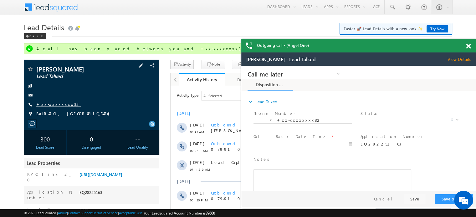
click at [59, 105] on link "+xx-xxxxxxxx32" at bounding box center [58, 104] width 44 height 5
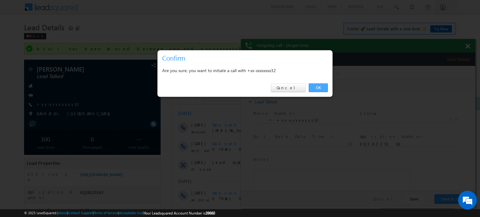
click at [315, 88] on link "OK" at bounding box center [318, 87] width 19 height 9
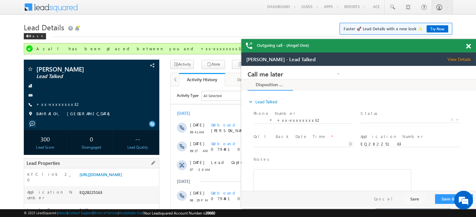
click at [100, 180] on div "https://angelbroking1-pk3em7sa.customui-test.leadsquared.com?leadId=5f7698da-ef…" at bounding box center [118, 176] width 81 height 9
click at [100, 177] on link "https://angelbroking1-pk3em7sa.customui-test.leadsquared.com?leadId=5f7698da-ef…" at bounding box center [100, 174] width 43 height 5
click at [58, 103] on link "+xx-xxxxxxxx32" at bounding box center [58, 104] width 44 height 5
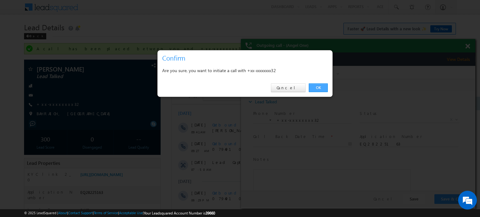
click at [320, 88] on link "OK" at bounding box center [318, 87] width 19 height 9
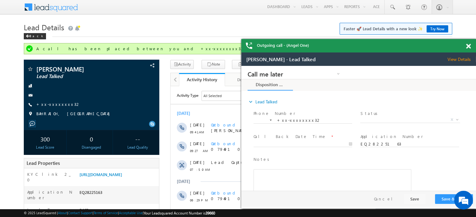
click at [466, 47] on div "Outgoing call - (Angel One)" at bounding box center [358, 45] width 234 height 13
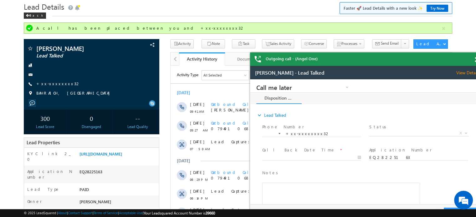
scroll to position [32, 0]
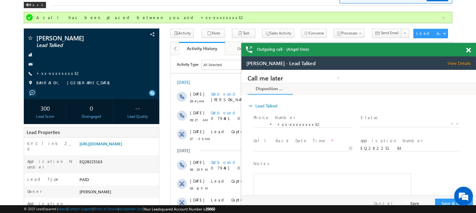
drag, startPoint x: 401, startPoint y: 68, endPoint x: 394, endPoint y: 68, distance: 6.9
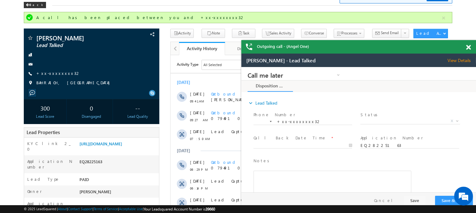
click at [465, 50] on div "Outgoing call - (Angel One)" at bounding box center [358, 46] width 234 height 13
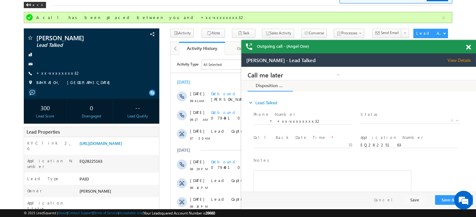
click at [470, 47] on span at bounding box center [468, 47] width 5 height 5
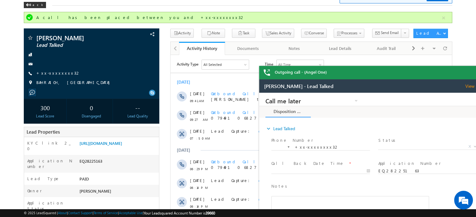
drag, startPoint x: 459, startPoint y: 80, endPoint x: 392, endPoint y: 77, distance: 67.3
click at [392, 79] on html "Manglesh Kumar tiwari - Lead Talked View Details Change Lead View Details Chang…" at bounding box center [376, 157] width 234 height 156
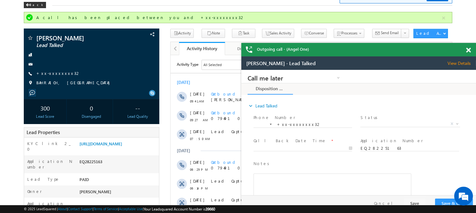
drag, startPoint x: 633, startPoint y: 130, endPoint x: 330, endPoint y: 64, distance: 310.4
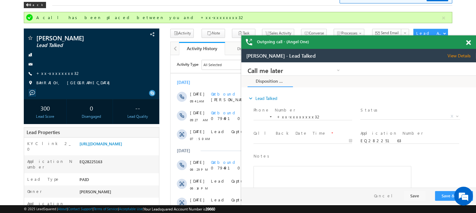
click at [471, 43] on div at bounding box center [471, 41] width 8 height 12
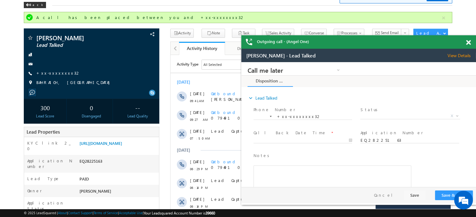
click at [467, 43] on span at bounding box center [468, 42] width 5 height 5
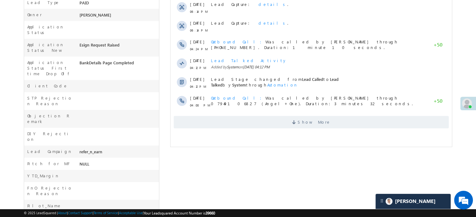
scroll to position [234, 0]
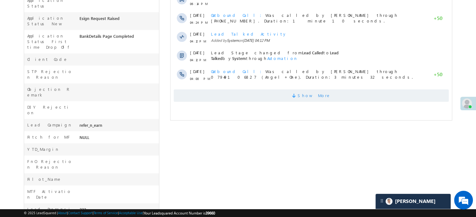
click at [342, 94] on span "Show More" at bounding box center [311, 95] width 275 height 13
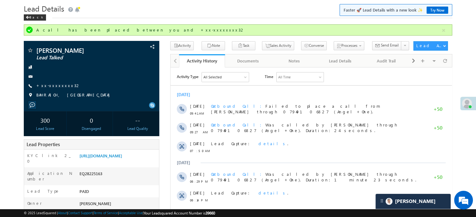
scroll to position [41, 0]
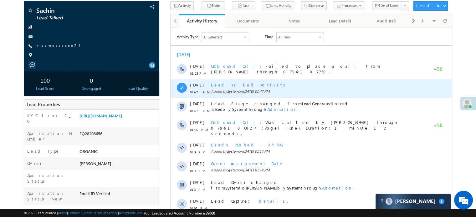
scroll to position [31, 0]
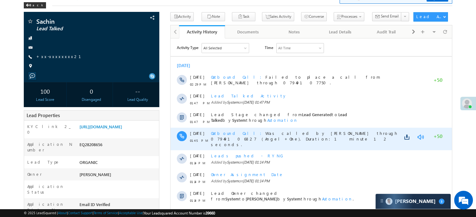
click at [422, 136] on link at bounding box center [420, 137] width 8 height 6
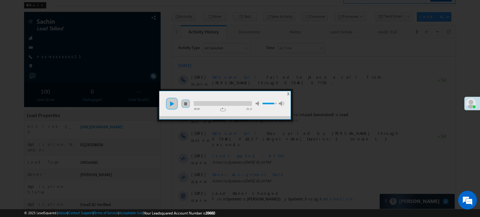
click at [174, 106] on link "play" at bounding box center [172, 104] width 13 height 13
click at [236, 103] on div at bounding box center [223, 103] width 58 height 5
click at [221, 104] on div at bounding box center [215, 103] width 43 height 5
click at [210, 104] on div at bounding box center [208, 103] width 28 height 5
click at [320, 86] on div at bounding box center [240, 108] width 480 height 217
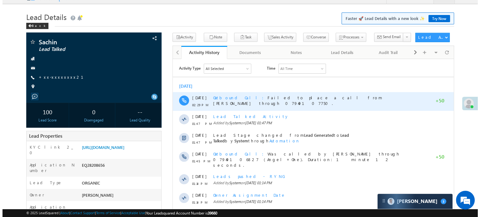
scroll to position [0, 0]
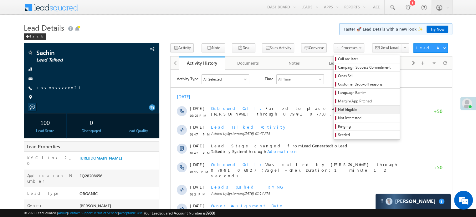
click at [338, 111] on span "Not Eligible" at bounding box center [367, 110] width 59 height 6
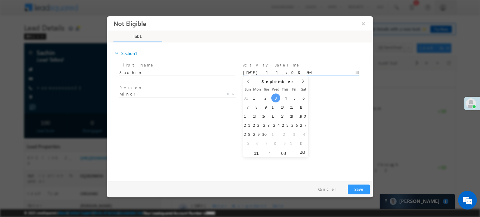
click at [266, 71] on input "[DATE] 11:08 AM" at bounding box center [301, 72] width 116 height 6
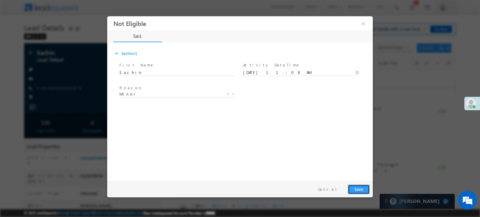
click at [362, 189] on button "Save" at bounding box center [359, 189] width 22 height 10
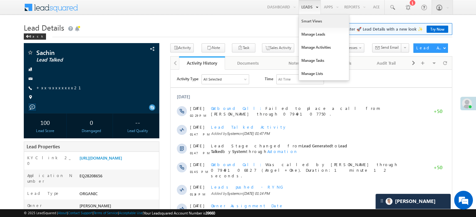
click at [307, 20] on link "Smart Views" at bounding box center [324, 21] width 50 height 13
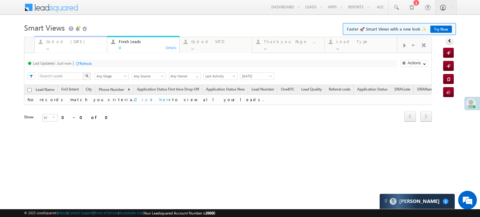
click at [64, 41] on div "Coded [DATE]" at bounding box center [74, 41] width 57 height 5
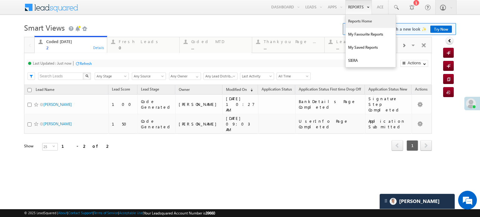
click at [359, 18] on link "Reports Home" at bounding box center [371, 21] width 50 height 13
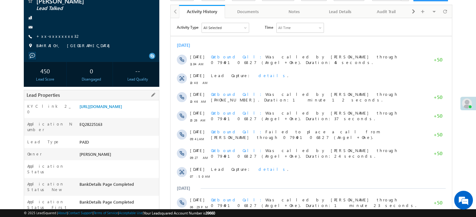
scroll to position [68, 0]
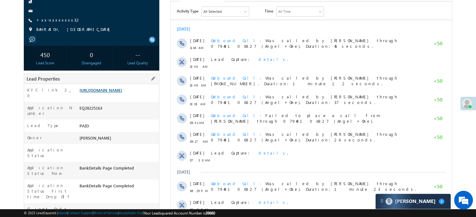
click at [115, 93] on link "https://angelbroking1-pk3em7sa.customui-test.leadsquared.com?leadId=5f7698da-ef…" at bounding box center [100, 90] width 43 height 5
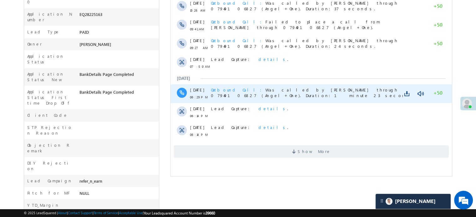
scroll to position [224, 0]
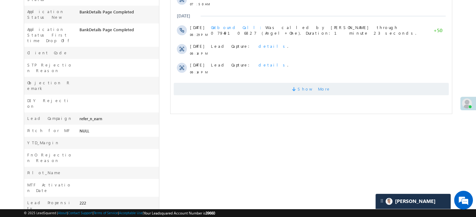
click at [279, 93] on span "Show More" at bounding box center [311, 89] width 275 height 13
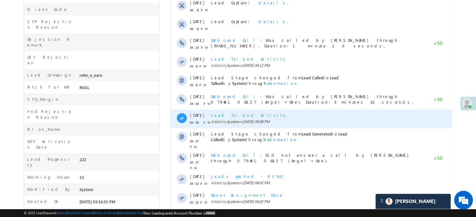
scroll to position [315, 0]
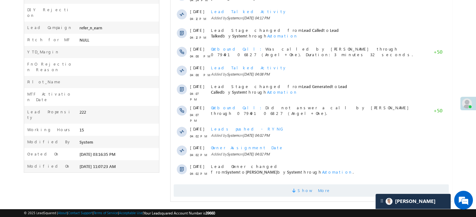
click at [271, 189] on span "Show More" at bounding box center [311, 190] width 275 height 13
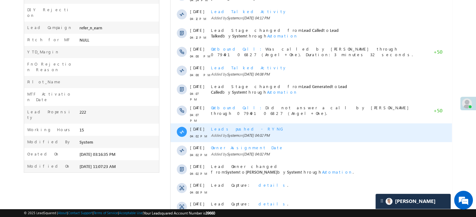
click at [244, 126] on span "Leads pushed - RYNG" at bounding box center [247, 128] width 73 height 5
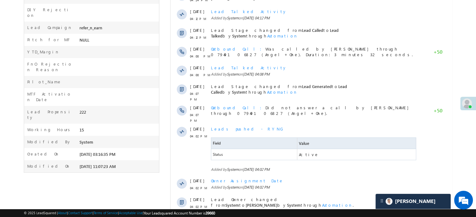
click at [456, 84] on body "Menu Priya Rathore priya .rath ore@a ngelb rokin g.com" at bounding box center [238, 54] width 476 height 738
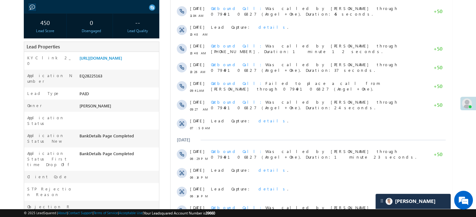
scroll to position [96, 0]
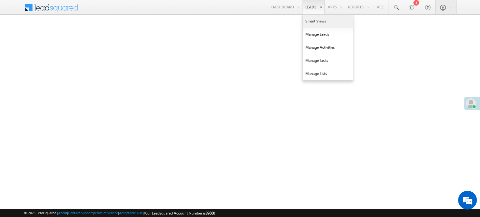
click at [306, 19] on link "Smart Views" at bounding box center [328, 21] width 50 height 13
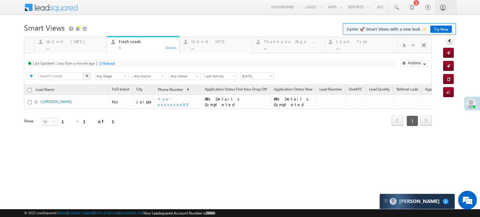
click at [110, 64] on div "Refresh" at bounding box center [109, 63] width 12 height 5
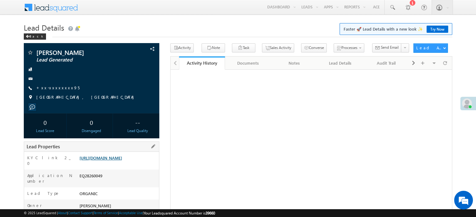
click at [114, 161] on link "[URL][DOMAIN_NAME]" at bounding box center [100, 157] width 43 height 5
